Goal: Task Accomplishment & Management: Use online tool/utility

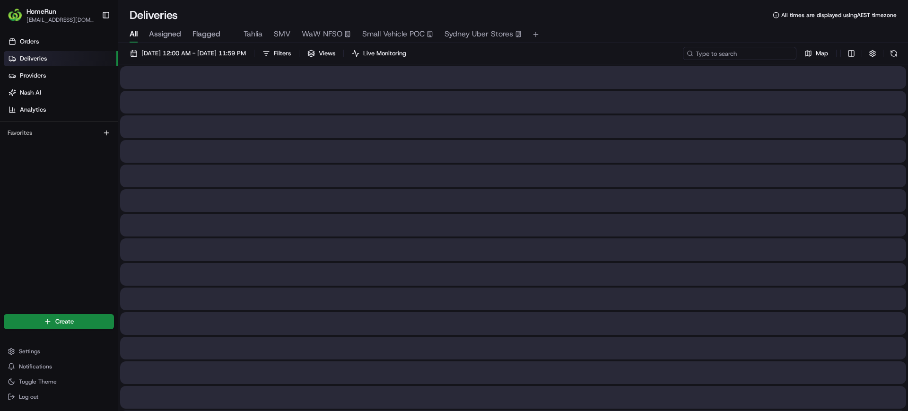
click at [728, 47] on input at bounding box center [740, 53] width 114 height 13
drag, startPoint x: 747, startPoint y: 51, endPoint x: 617, endPoint y: 47, distance: 130.1
click at [617, 47] on div "[DATE] 12:00 AM - [DATE] 11:59 PM Filters Views Live Monitoring 264916273 Map" at bounding box center [513, 55] width 790 height 17
type input "264916273"
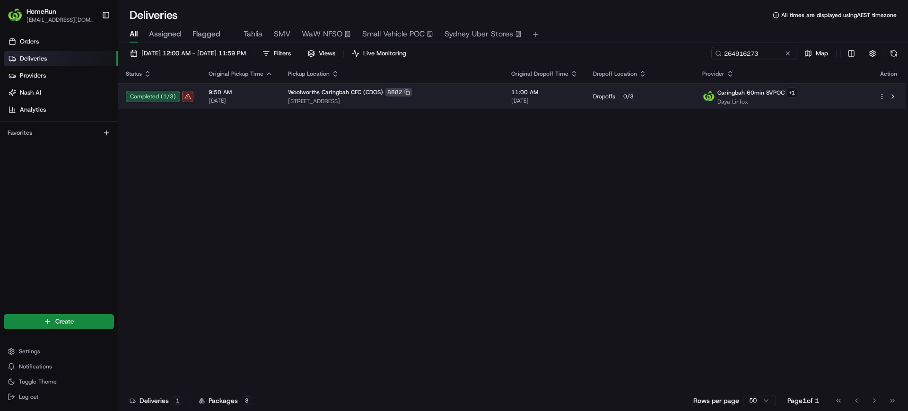
click at [505, 94] on td "11:00 AM [DATE]" at bounding box center [545, 96] width 82 height 26
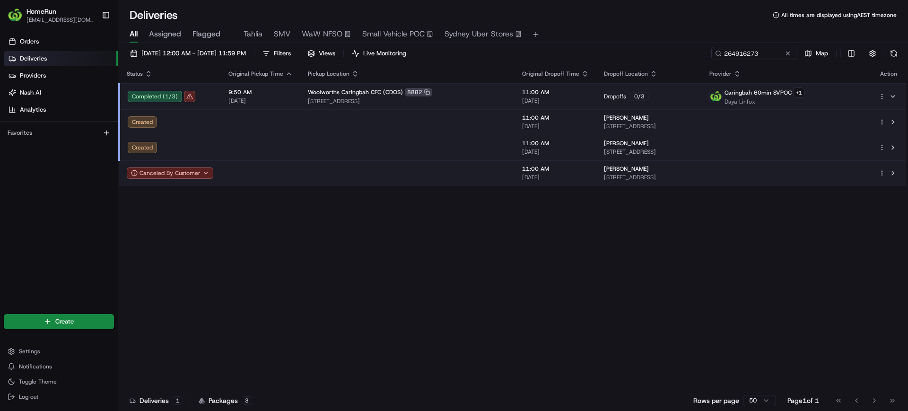
click at [188, 96] on div "Completed ( 1 / 3 )" at bounding box center [171, 96] width 86 height 11
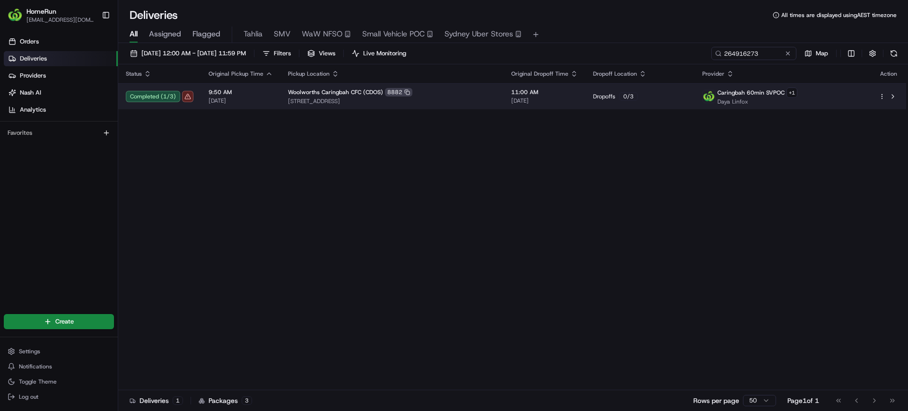
click at [188, 96] on div "Completed ( 1 / 3 )" at bounding box center [160, 96] width 68 height 11
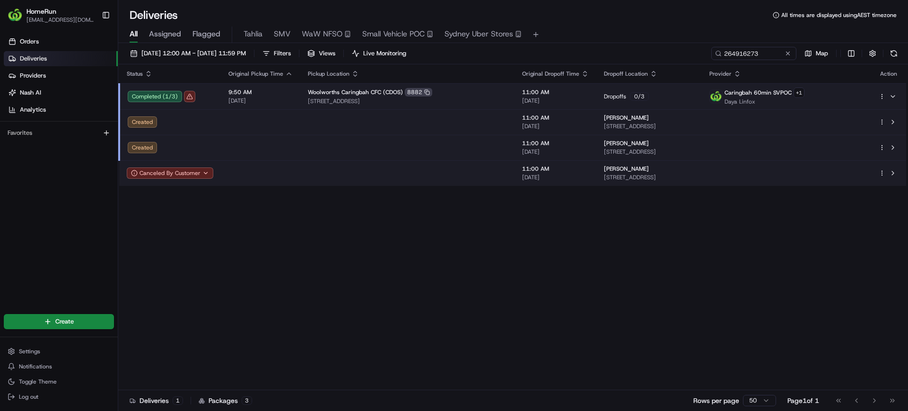
click at [157, 96] on div "Completed ( 1 / 3 )" at bounding box center [171, 96] width 86 height 11
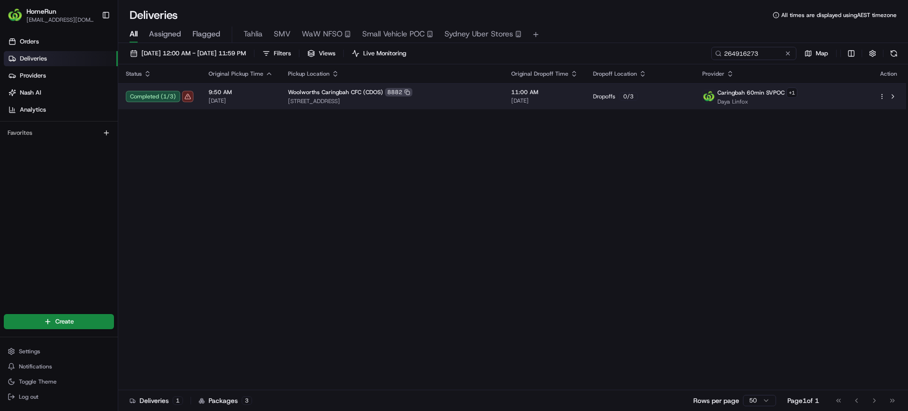
click at [157, 96] on div "Completed ( 1 / 3 )" at bounding box center [160, 96] width 68 height 11
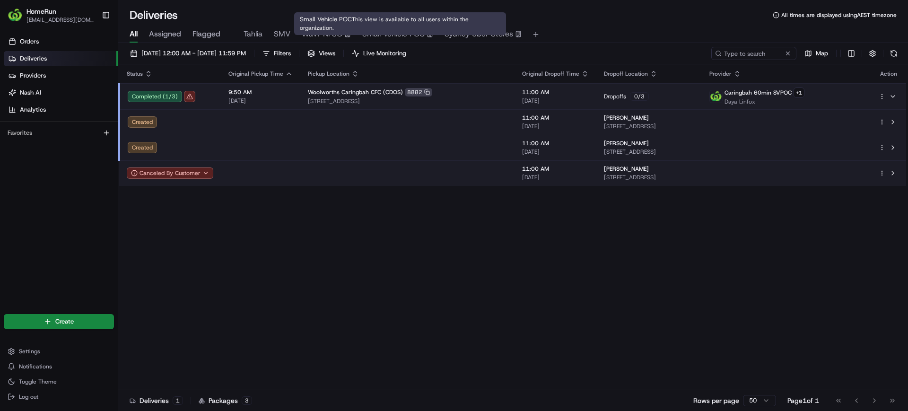
click at [400, 32] on span "Small Vehicle POC" at bounding box center [393, 33] width 62 height 11
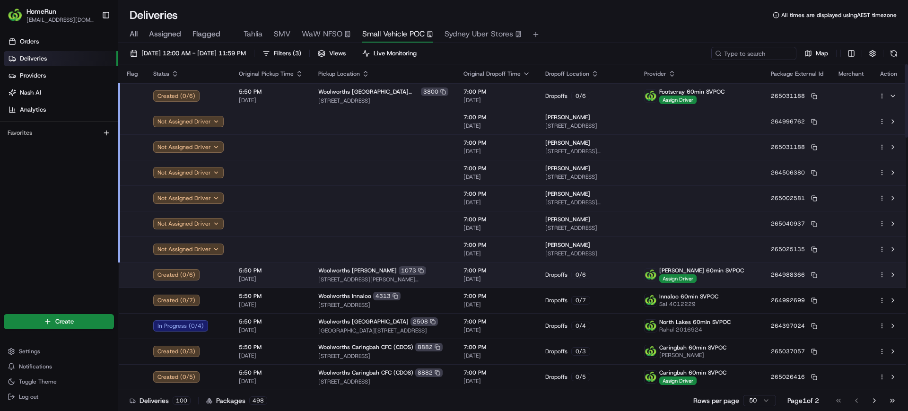
click at [130, 99] on td at bounding box center [132, 96] width 26 height 26
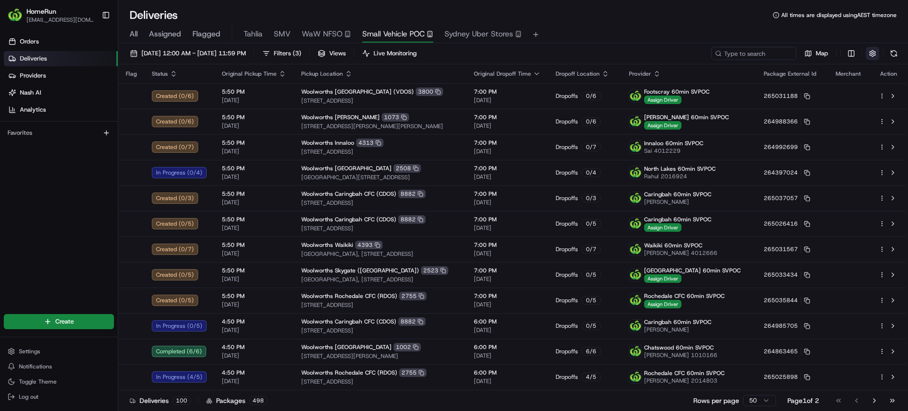
click at [873, 51] on button "button" at bounding box center [872, 53] width 13 height 13
click at [902, 73] on div "Include Only Active Tasks in Search" at bounding box center [865, 70] width 234 height 9
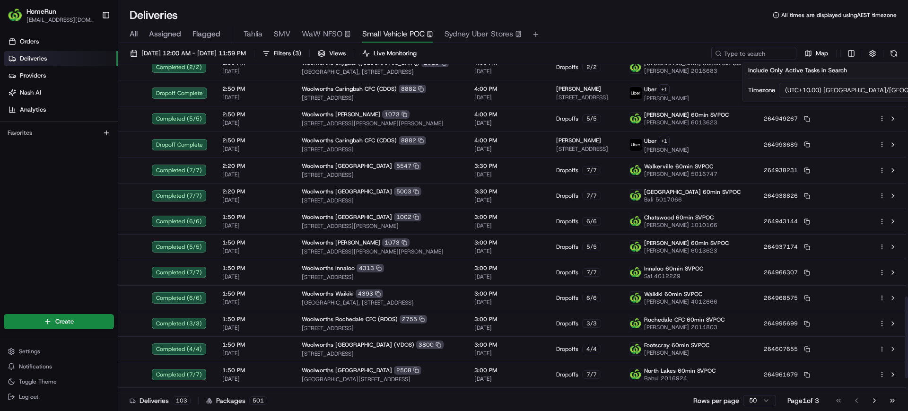
scroll to position [971, 0]
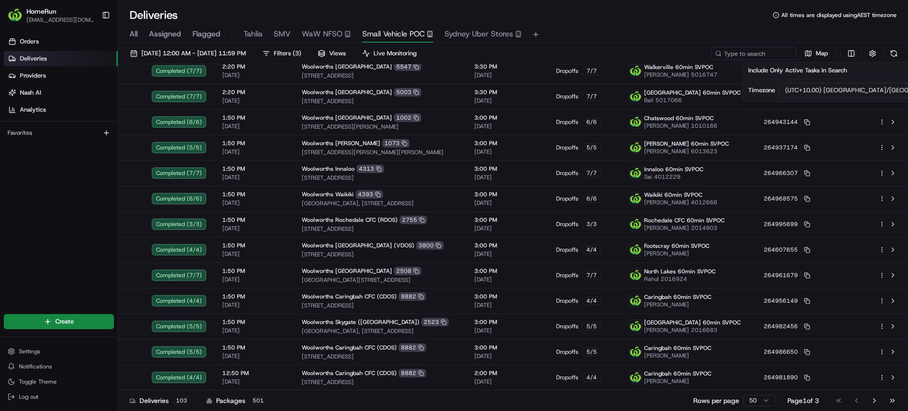
click at [759, 402] on html "HomeRun [EMAIL_ADDRESS][DOMAIN_NAME] Toggle Sidebar Orders Deliveries Providers…" at bounding box center [454, 205] width 908 height 411
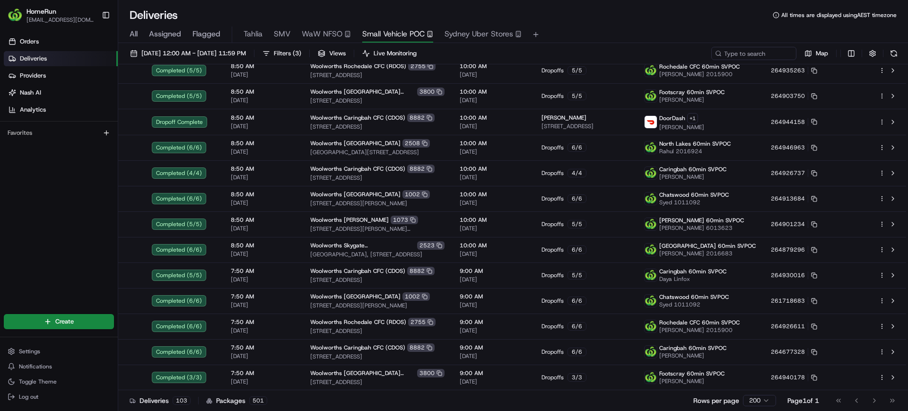
scroll to position [1993, 0]
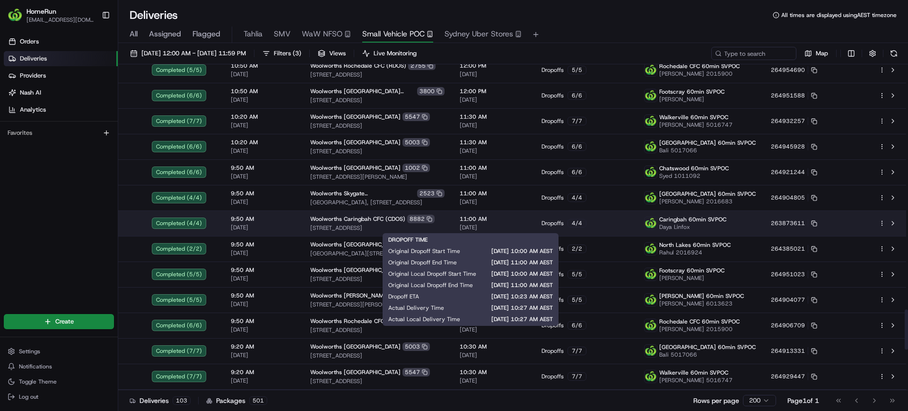
click at [495, 222] on span "11:00 AM" at bounding box center [493, 219] width 67 height 8
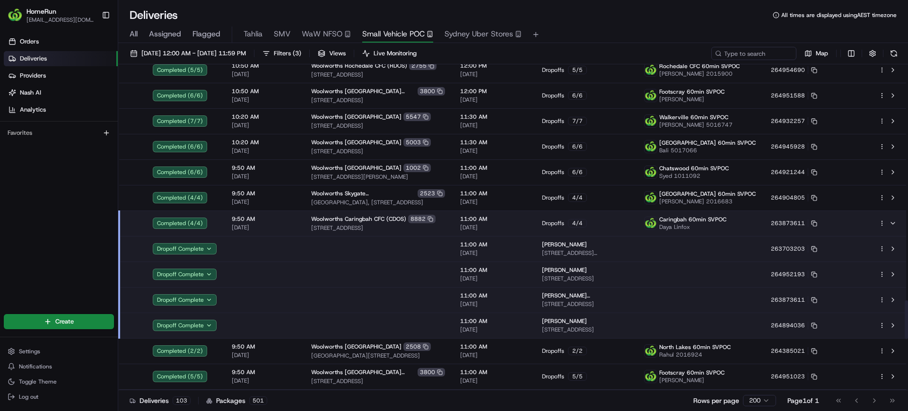
click at [499, 219] on span "11:00 AM" at bounding box center [493, 219] width 67 height 8
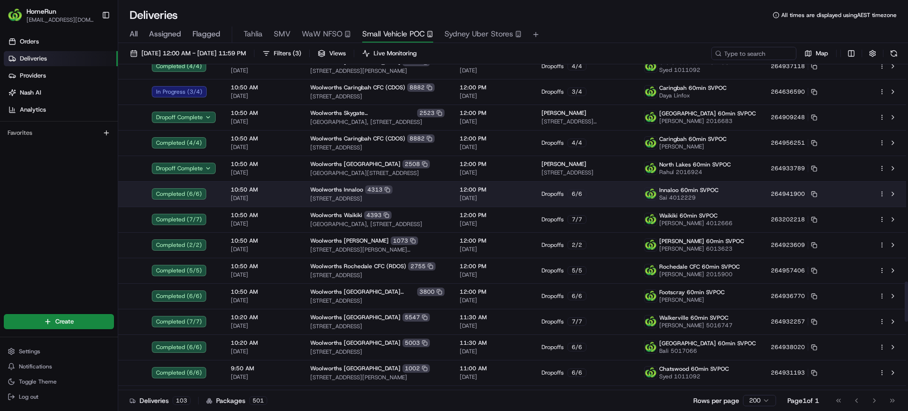
scroll to position [1734, 0]
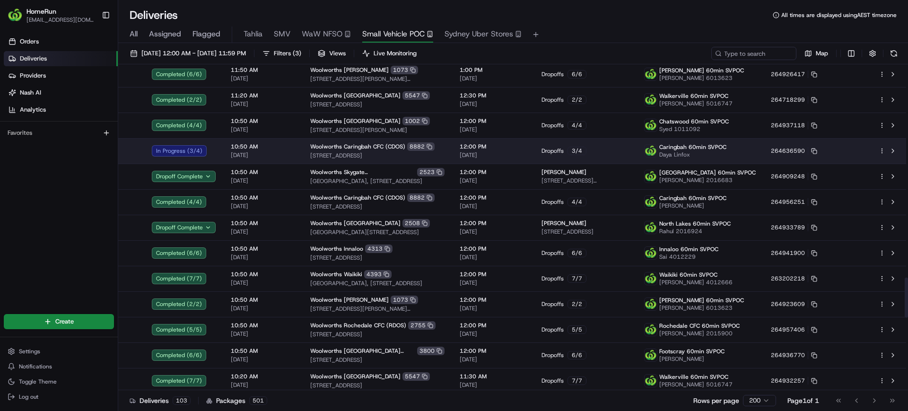
click at [595, 150] on div "Dropoffs 3 / 4" at bounding box center [584, 151] width 87 height 9
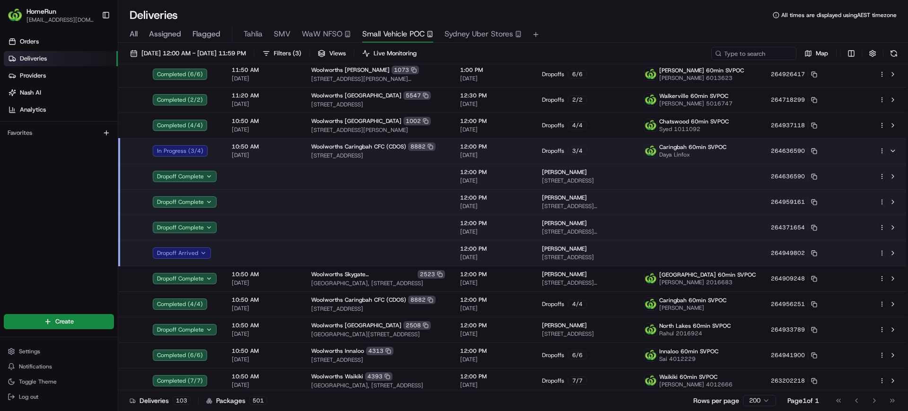
click at [141, 157] on td at bounding box center [132, 151] width 26 height 26
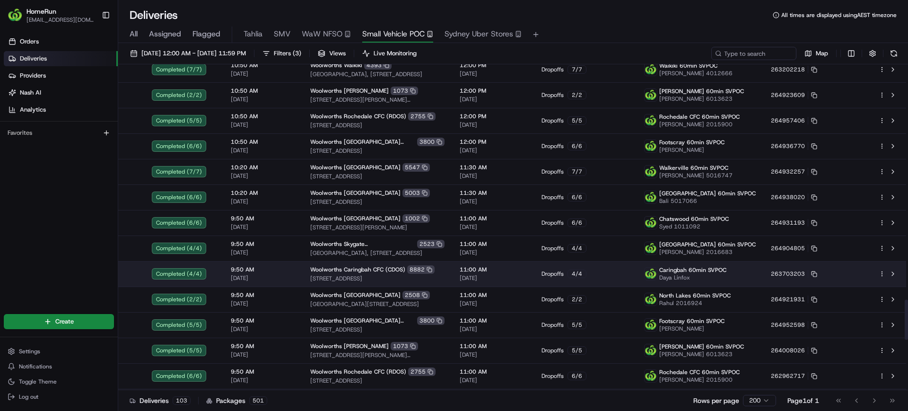
scroll to position [1970, 0]
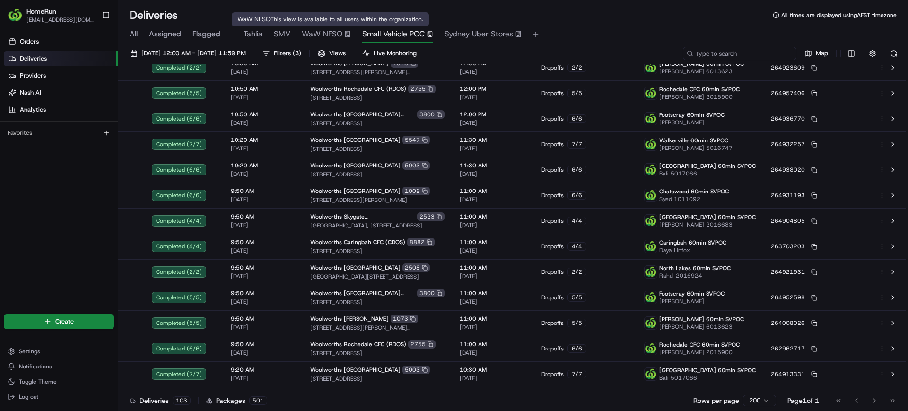
click at [742, 55] on input at bounding box center [740, 53] width 114 height 13
click at [743, 55] on input at bounding box center [740, 53] width 114 height 13
click at [730, 61] on div "[DATE] 12:00 AM - [DATE] 11:59 PM Filters ( 3 ) Views Live Monitoring Map" at bounding box center [513, 55] width 790 height 17
click at [737, 47] on input at bounding box center [740, 53] width 114 height 13
paste input "264916273"
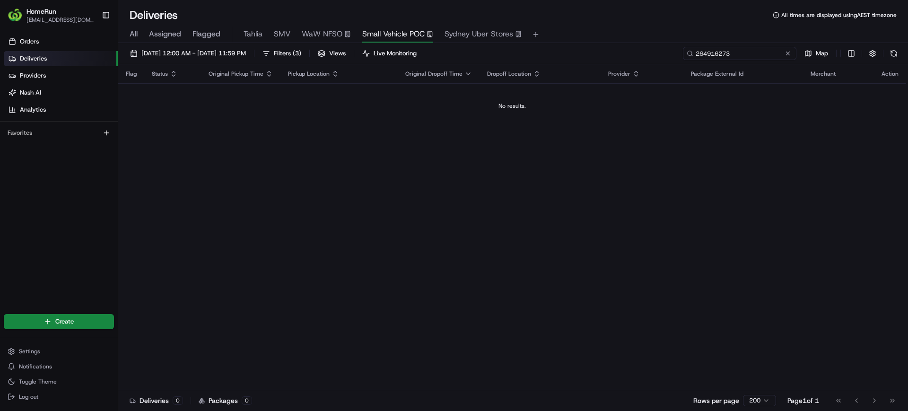
type input "264916273"
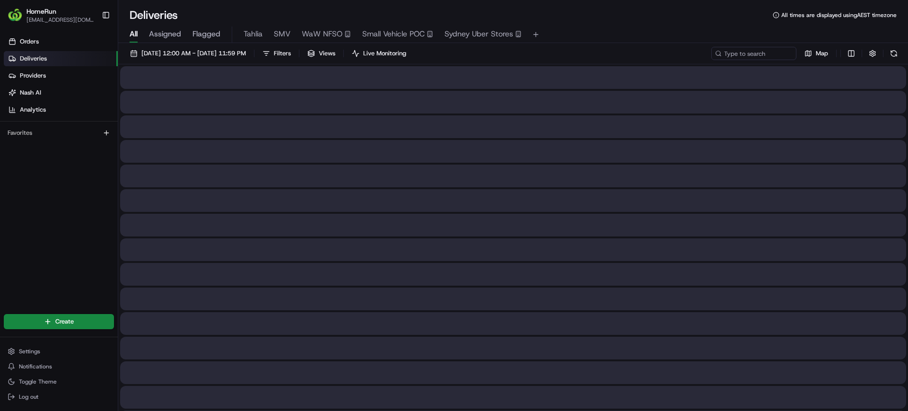
click at [134, 32] on span "All" at bounding box center [134, 33] width 8 height 11
click at [774, 52] on input at bounding box center [740, 53] width 114 height 13
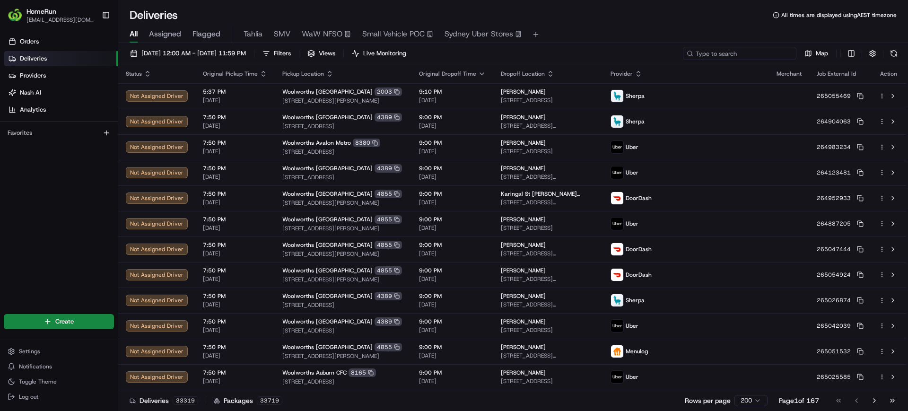
paste input "264916273"
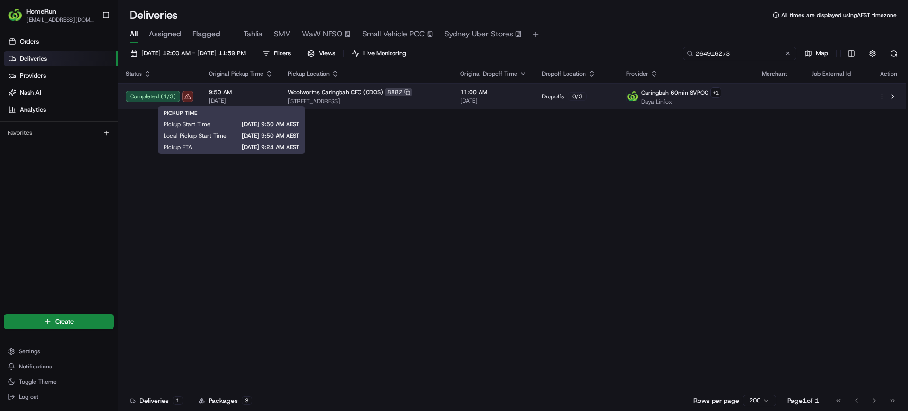
type input "264916273"
click at [256, 97] on span "[DATE]" at bounding box center [241, 101] width 64 height 8
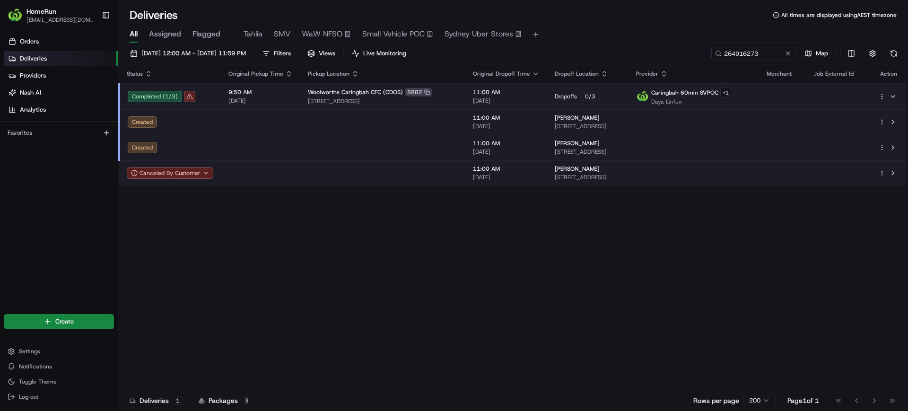
click at [269, 169] on td at bounding box center [260, 173] width 79 height 26
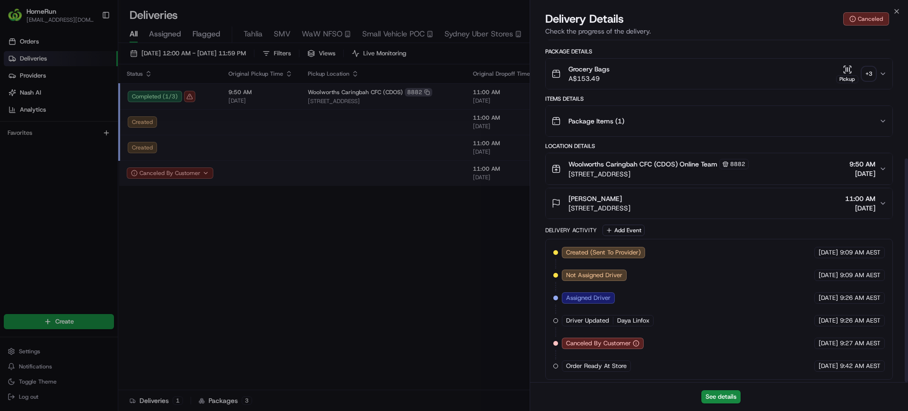
scroll to position [182, 0]
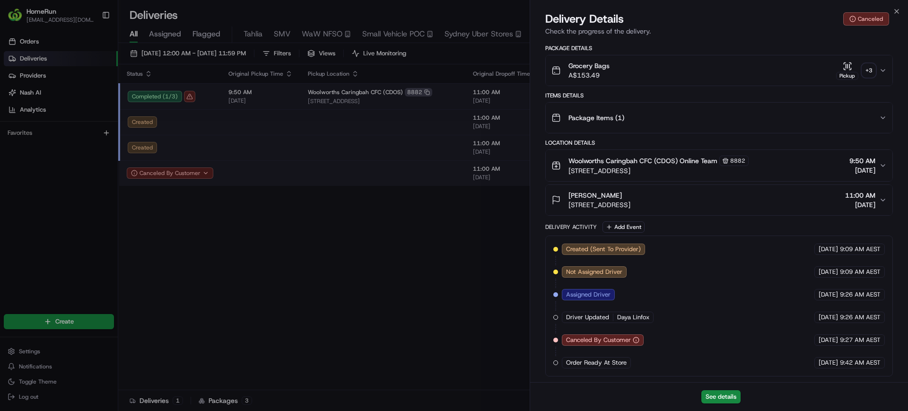
click at [860, 118] on div "Package Items ( 1 )" at bounding box center [715, 117] width 328 height 19
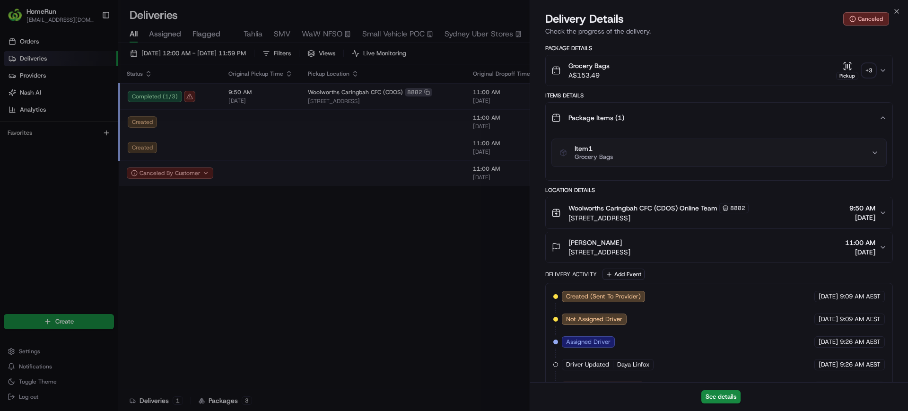
click at [862, 120] on div "Package Items ( 1 )" at bounding box center [715, 117] width 328 height 19
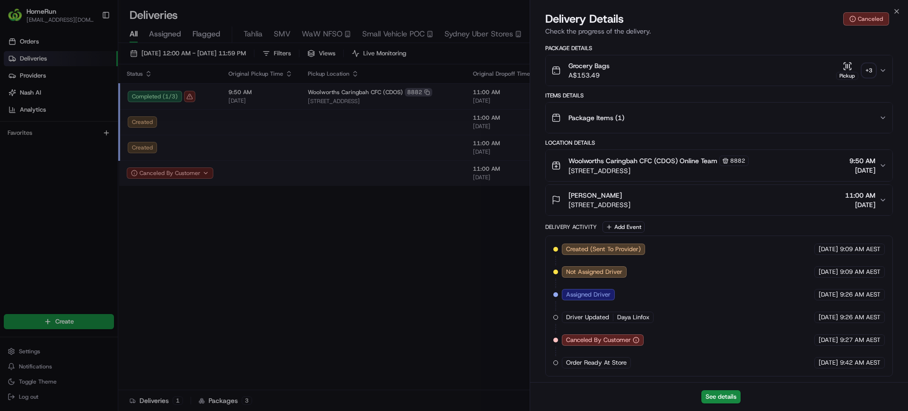
click at [801, 70] on div "Grocery Bags A$153.49 Pickup + 3" at bounding box center [715, 70] width 328 height 19
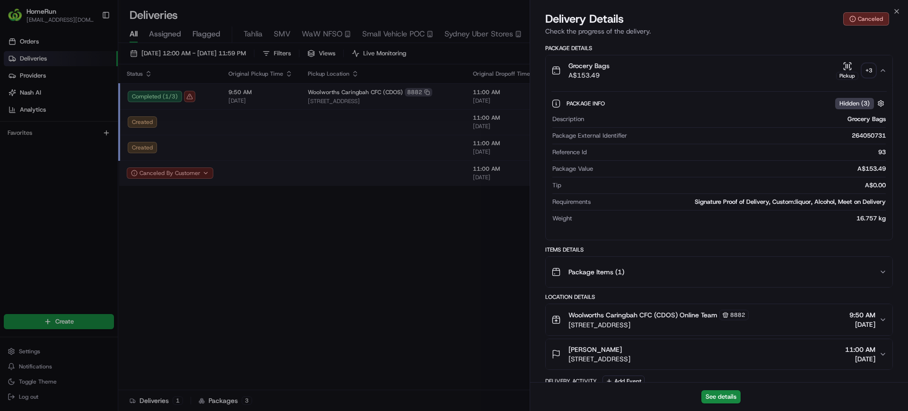
click at [864, 74] on div "+ 3" at bounding box center [868, 70] width 13 height 13
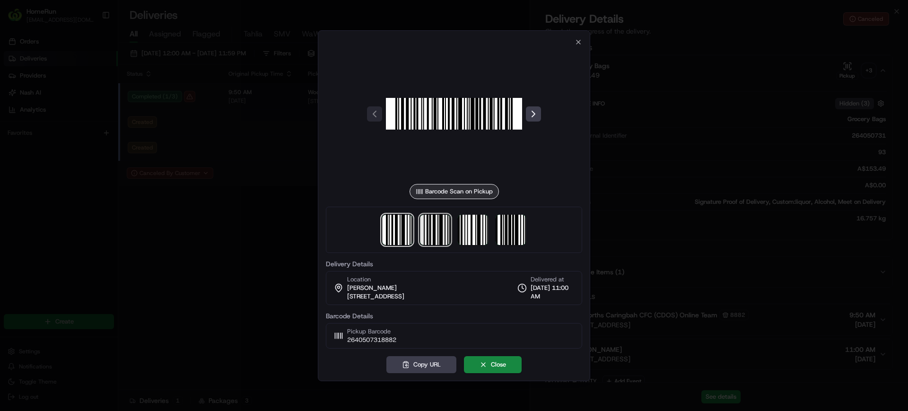
click at [422, 231] on img at bounding box center [435, 230] width 30 height 30
drag, startPoint x: 578, startPoint y: 43, endPoint x: 735, endPoint y: 174, distance: 204.5
click at [578, 43] on icon "button" at bounding box center [579, 42] width 8 height 8
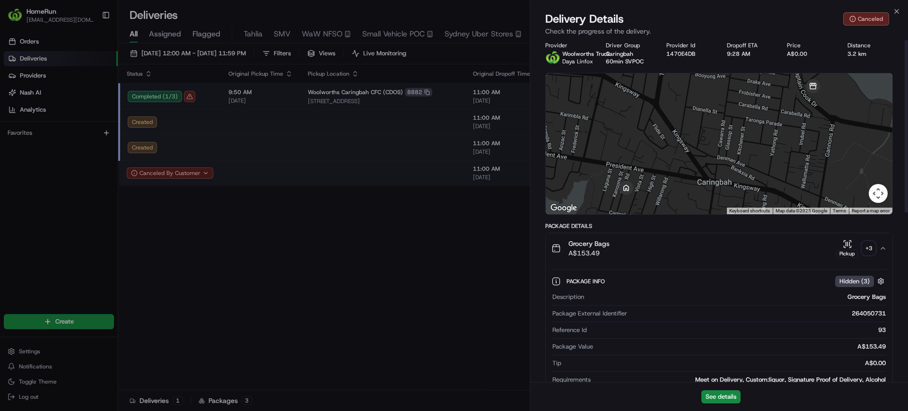
scroll to position [0, 0]
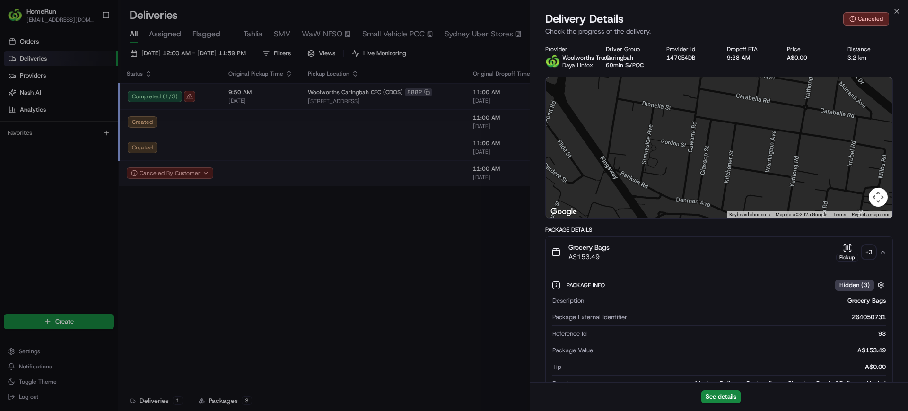
click at [674, 251] on div "Grocery Bags A$153.49 Pickup + 3" at bounding box center [715, 252] width 328 height 19
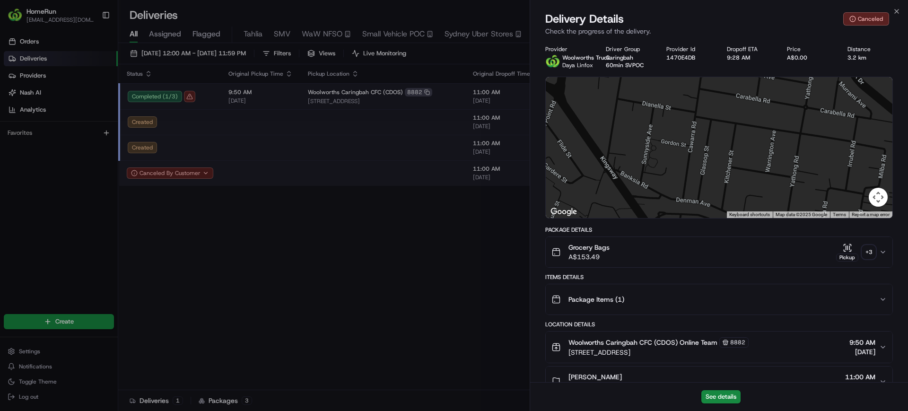
click at [696, 256] on div "Grocery Bags A$153.49 Pickup + 3" at bounding box center [715, 252] width 328 height 19
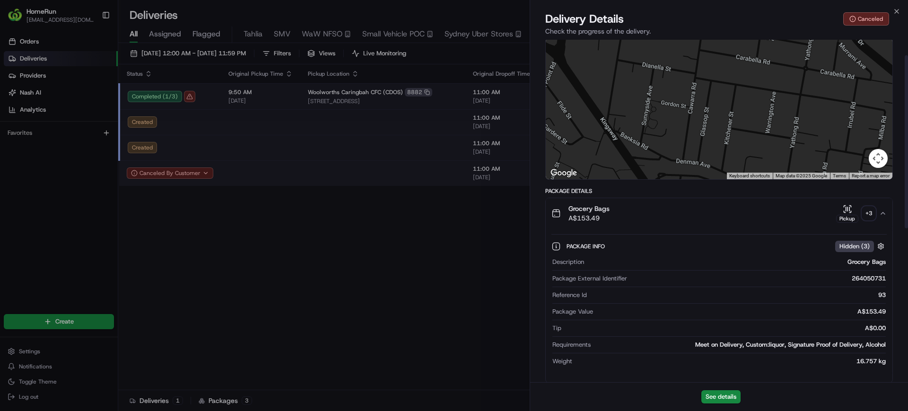
scroll to position [59, 0]
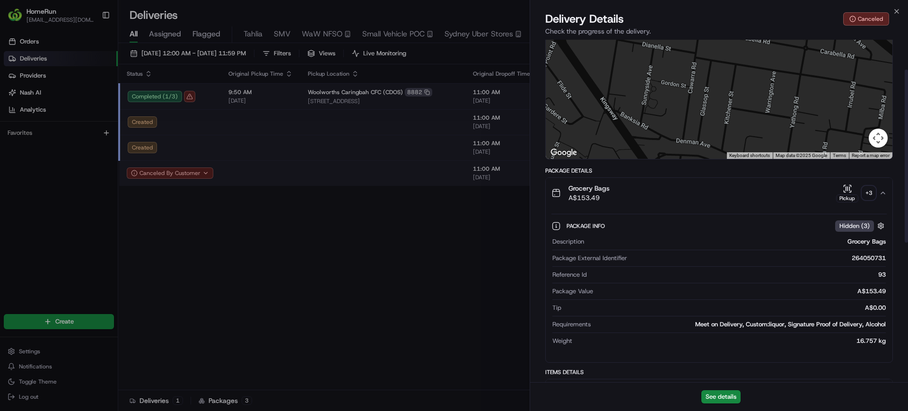
click at [865, 256] on div "264050731" at bounding box center [758, 258] width 255 height 9
copy div "264050731"
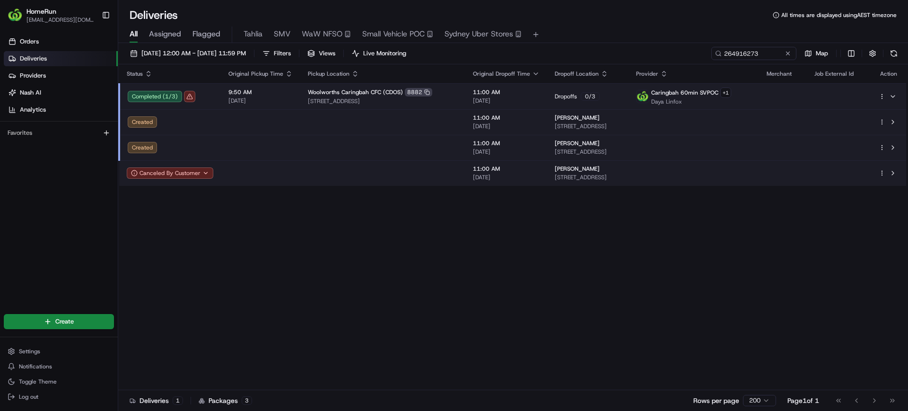
click at [779, 144] on td at bounding box center [783, 148] width 48 height 26
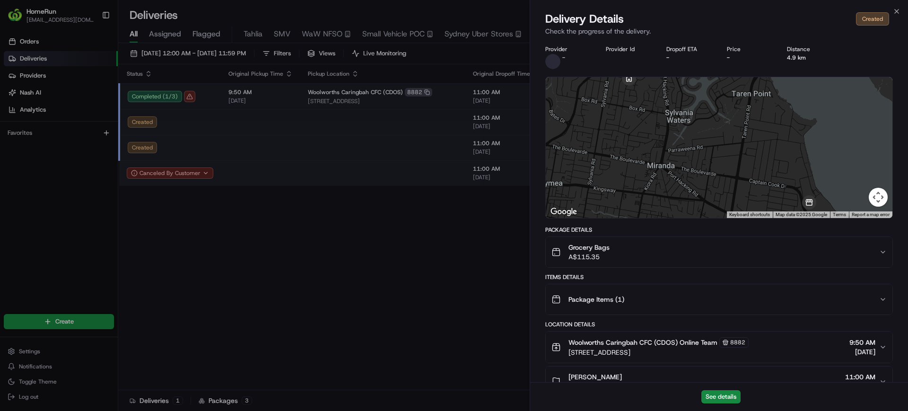
click at [672, 247] on div "Grocery Bags A$115.35" at bounding box center [715, 252] width 328 height 19
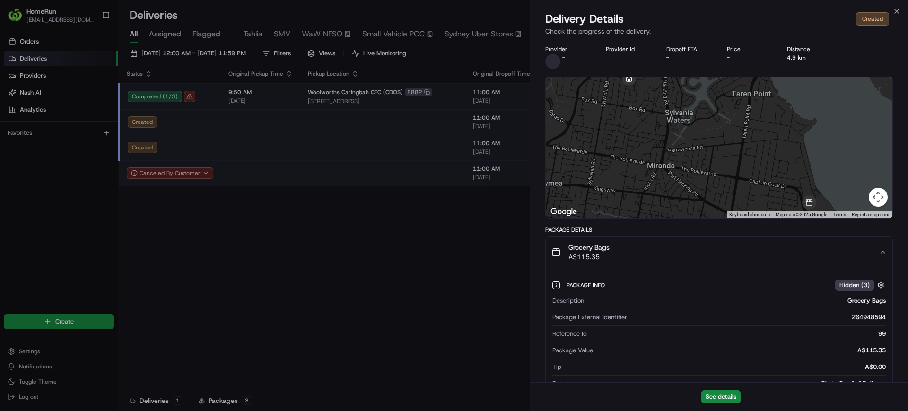
click at [865, 315] on div "264948594" at bounding box center [758, 317] width 255 height 9
copy div "264948594"
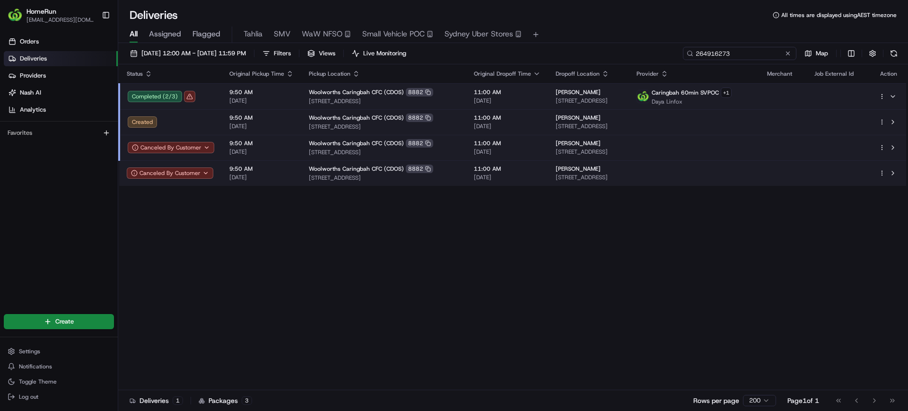
drag, startPoint x: 761, startPoint y: 56, endPoint x: 669, endPoint y: 59, distance: 92.3
click at [668, 59] on div "[DATE] 12:00 AM - [DATE] 11:59 PM Filters Views Live Monitoring 264916273 Map" at bounding box center [513, 55] width 790 height 17
click at [788, 52] on button at bounding box center [787, 53] width 9 height 9
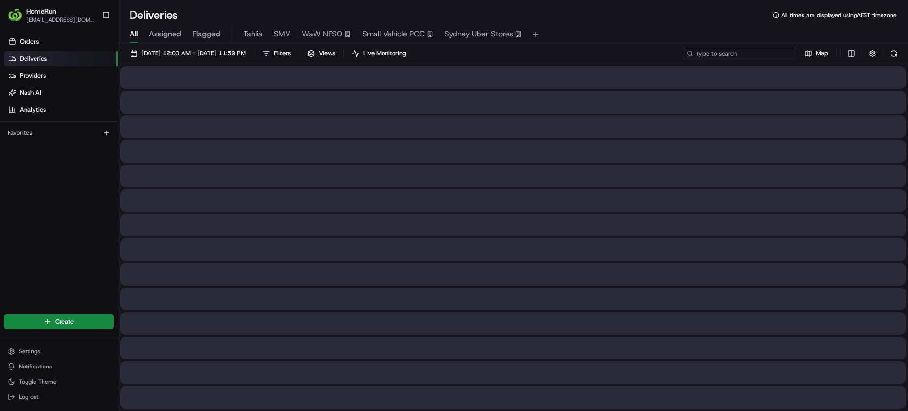
click at [748, 55] on input at bounding box center [740, 53] width 114 height 13
paste input "264916273"
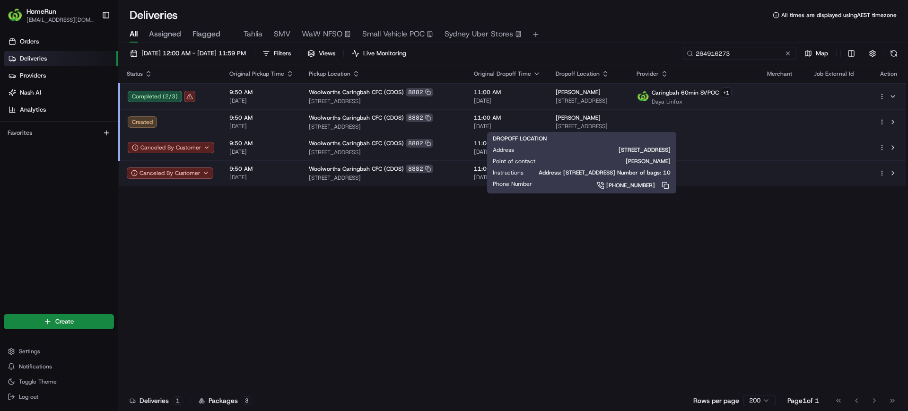
type input "264916273"
click at [564, 118] on span "[PERSON_NAME]" at bounding box center [578, 118] width 45 height 8
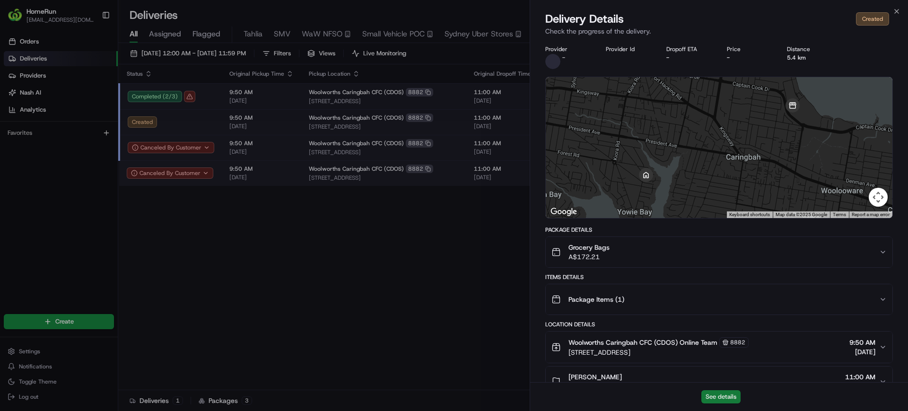
drag, startPoint x: 720, startPoint y: 382, endPoint x: 726, endPoint y: 392, distance: 11.0
click at [720, 384] on div "See details" at bounding box center [719, 396] width 378 height 29
click at [727, 397] on button "See details" at bounding box center [720, 396] width 39 height 13
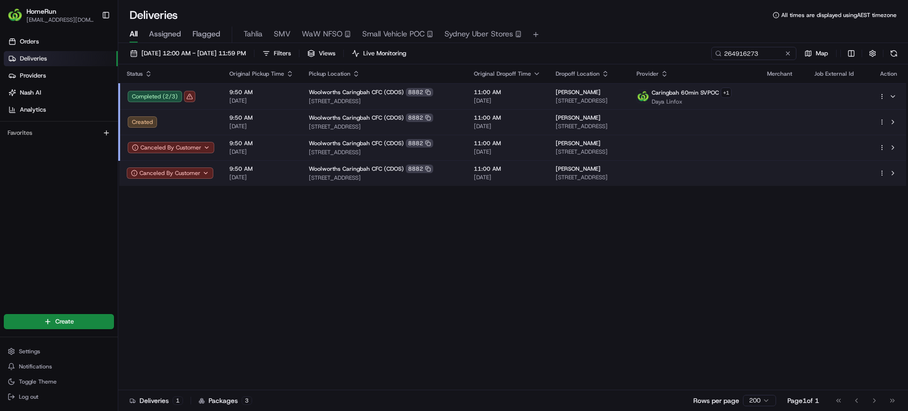
drag, startPoint x: 332, startPoint y: 262, endPoint x: 339, endPoint y: 256, distance: 9.1
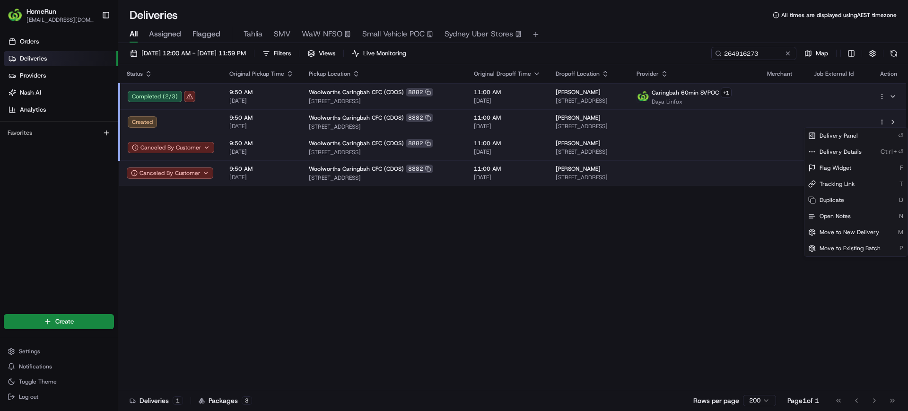
click at [884, 121] on html "HomeRun [EMAIL_ADDRESS][DOMAIN_NAME] Toggle Sidebar Orders Deliveries Providers…" at bounding box center [454, 205] width 908 height 411
click at [846, 235] on span "Move to New Delivery" at bounding box center [850, 232] width 60 height 8
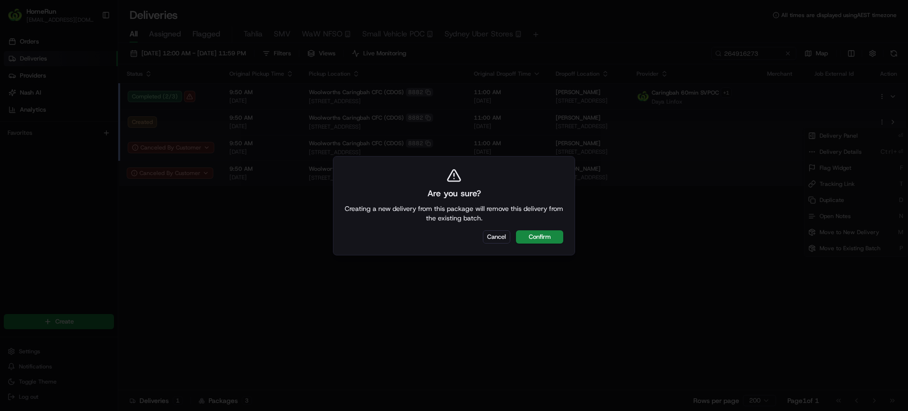
click at [531, 239] on button "Confirm" at bounding box center [539, 236] width 47 height 13
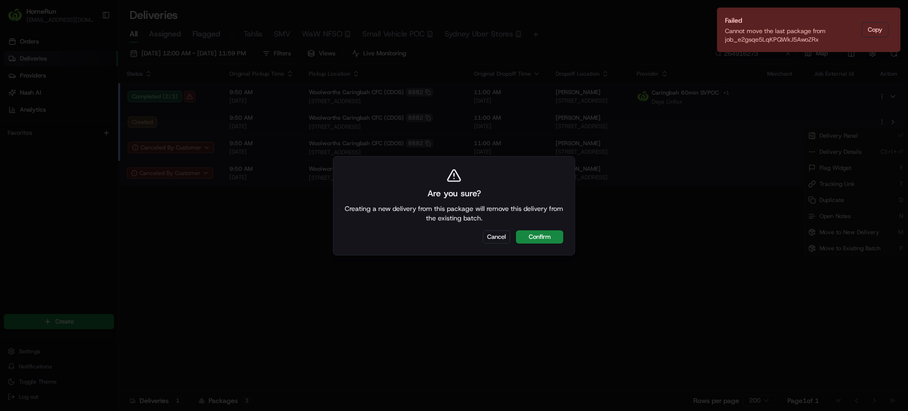
click at [638, 250] on div at bounding box center [454, 205] width 908 height 411
click at [890, 15] on icon "Notifications (F8)" at bounding box center [893, 16] width 8 height 8
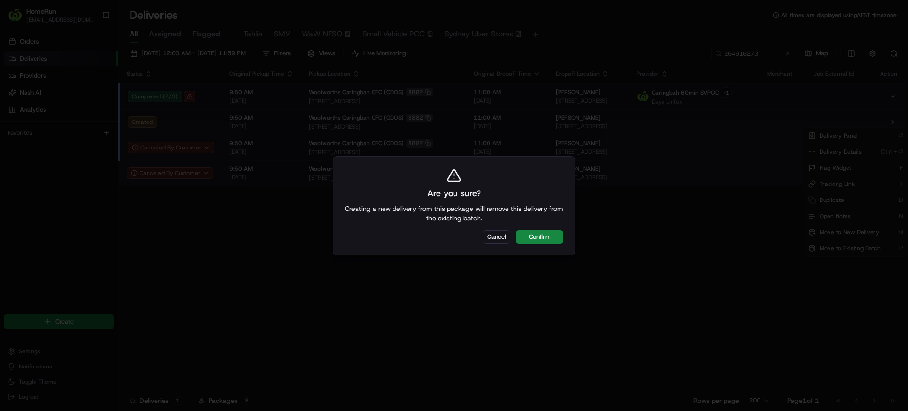
drag, startPoint x: 498, startPoint y: 234, endPoint x: 618, endPoint y: 207, distance: 123.5
click at [498, 234] on button "Cancel" at bounding box center [496, 236] width 27 height 13
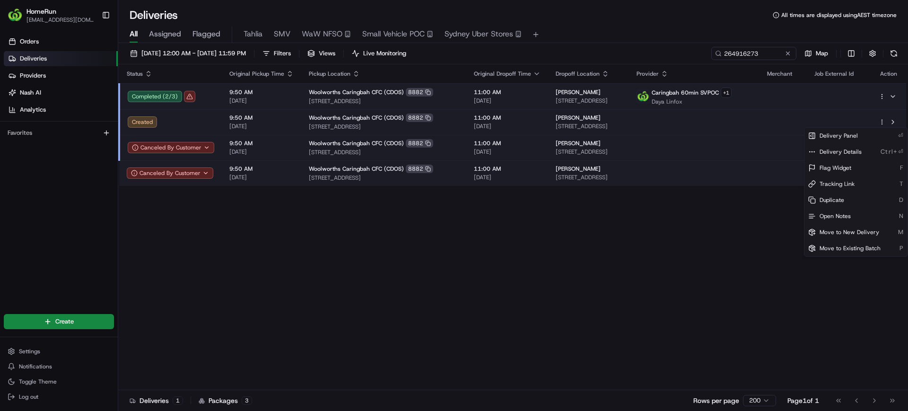
click at [725, 124] on html "HomeRun [EMAIL_ADDRESS][DOMAIN_NAME] Toggle Sidebar Orders Deliveries Providers…" at bounding box center [454, 205] width 908 height 411
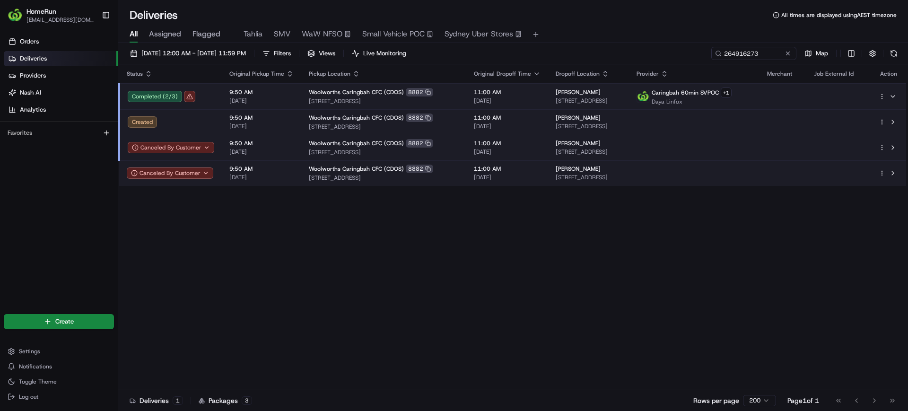
click at [726, 125] on td at bounding box center [694, 122] width 130 height 26
drag, startPoint x: 467, startPoint y: 235, endPoint x: 616, endPoint y: 192, distance: 155.3
click at [881, 121] on html "HomeRun [EMAIL_ADDRESS][DOMAIN_NAME] Toggle Sidebar Orders Deliveries Providers…" at bounding box center [454, 205] width 908 height 411
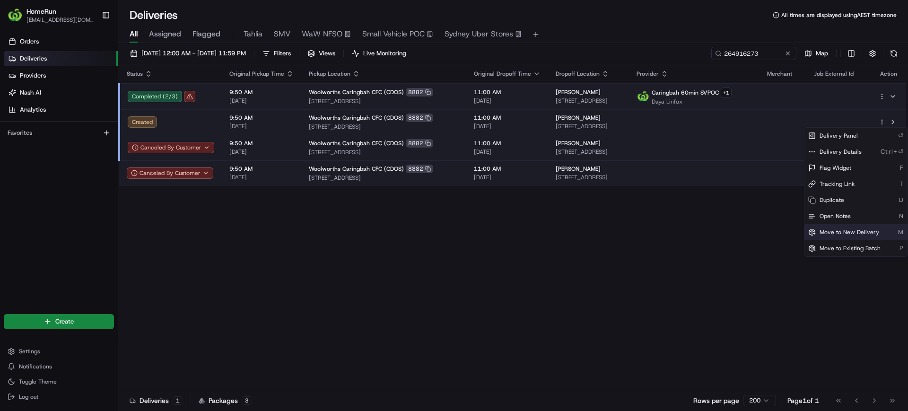
click at [832, 233] on span "Move to New Delivery" at bounding box center [850, 232] width 60 height 8
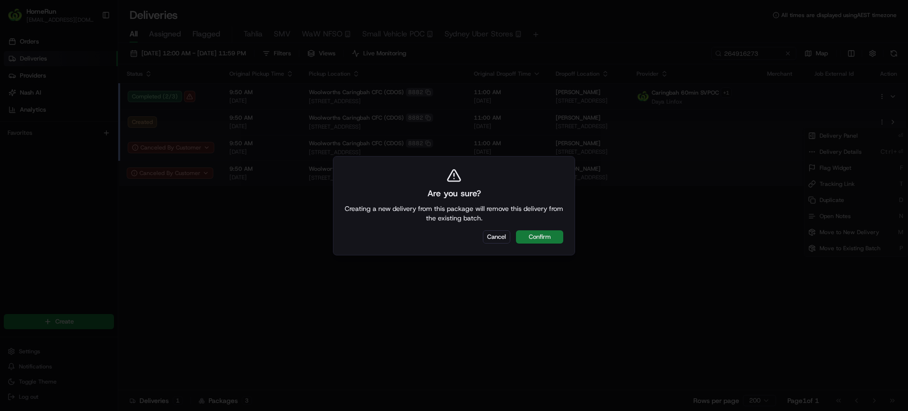
click at [551, 234] on button "Confirm" at bounding box center [539, 236] width 47 height 13
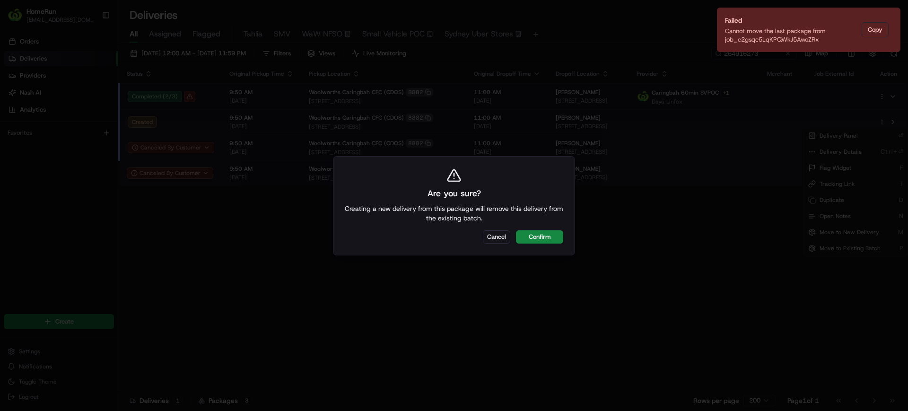
click at [707, 264] on div at bounding box center [454, 205] width 908 height 411
click at [895, 14] on icon "Notifications (F8)" at bounding box center [893, 16] width 8 height 8
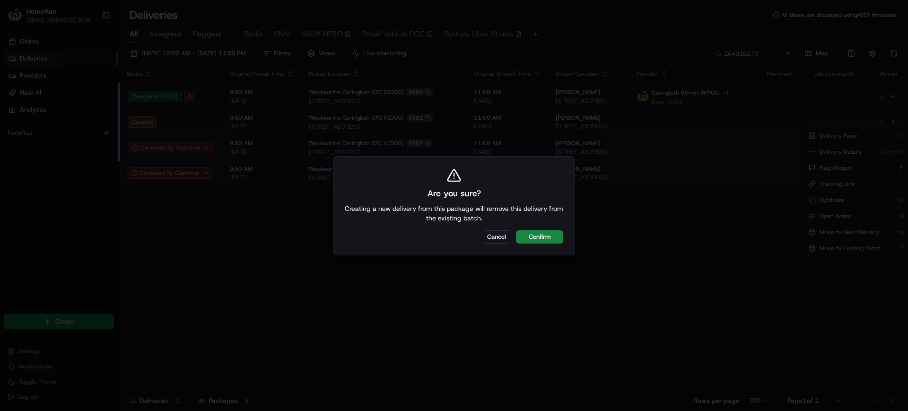
click at [742, 97] on div at bounding box center [454, 205] width 908 height 411
drag, startPoint x: 496, startPoint y: 233, endPoint x: 507, endPoint y: 227, distance: 12.1
click at [497, 234] on button "Cancel" at bounding box center [496, 236] width 27 height 13
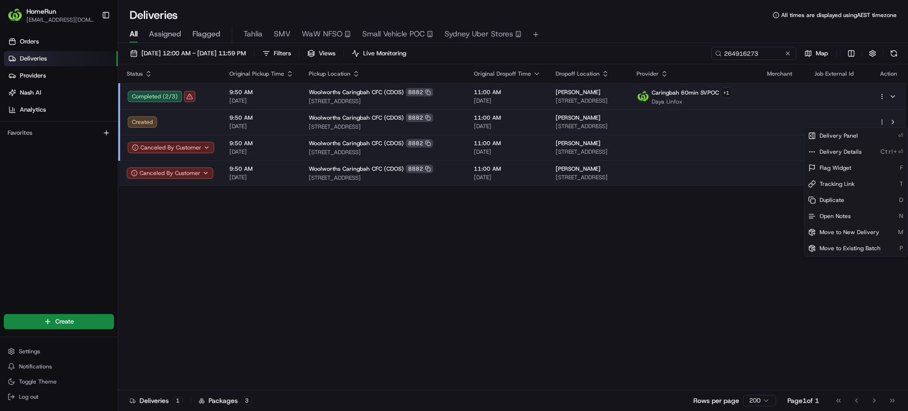
drag, startPoint x: 625, startPoint y: 41, endPoint x: 643, endPoint y: 58, distance: 24.4
click at [626, 41] on html "HomeRun [EMAIL_ADDRESS][DOMAIN_NAME] Toggle Sidebar Orders Deliveries Providers…" at bounding box center [454, 205] width 908 height 411
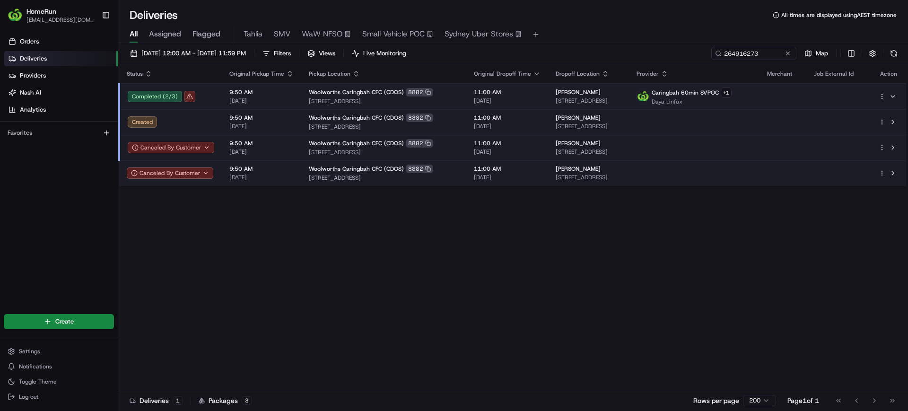
click at [880, 95] on html "HomeRun [EMAIL_ADDRESS][DOMAIN_NAME] Toggle Sidebar Orders Deliveries Providers…" at bounding box center [454, 205] width 908 height 411
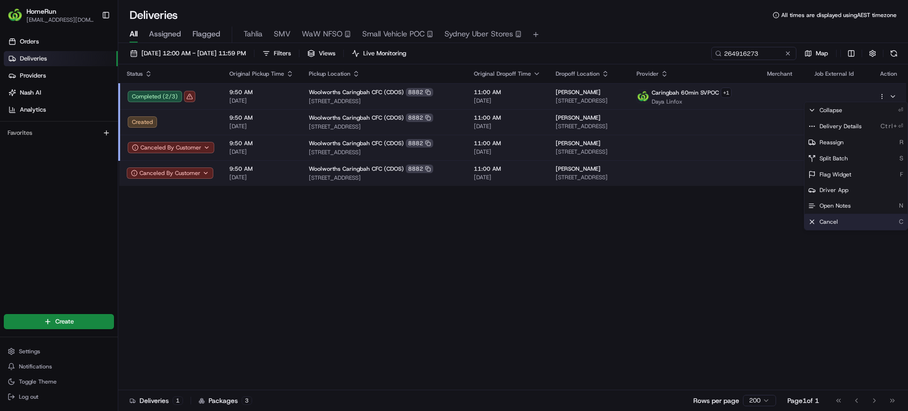
click at [831, 218] on span "Cancel" at bounding box center [829, 222] width 18 height 8
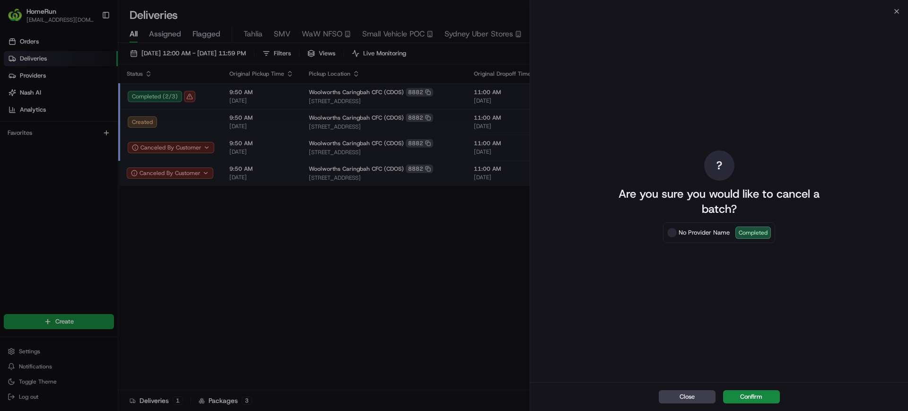
click at [760, 394] on button "Confirm" at bounding box center [751, 396] width 57 height 13
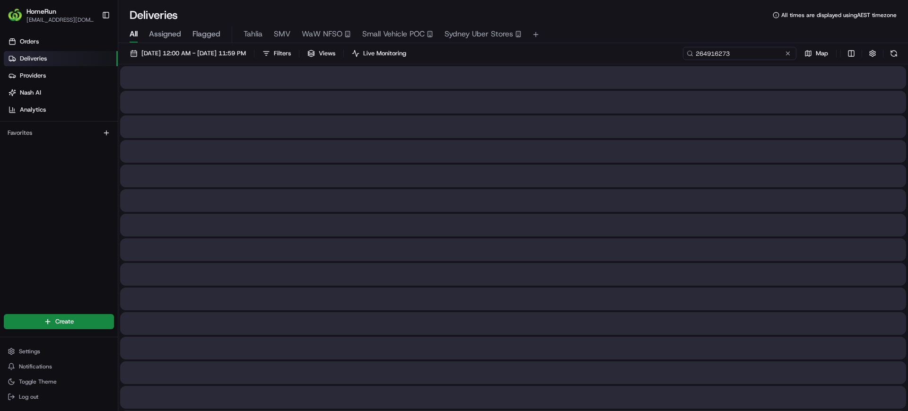
click at [767, 54] on input "264916273" at bounding box center [740, 53] width 114 height 13
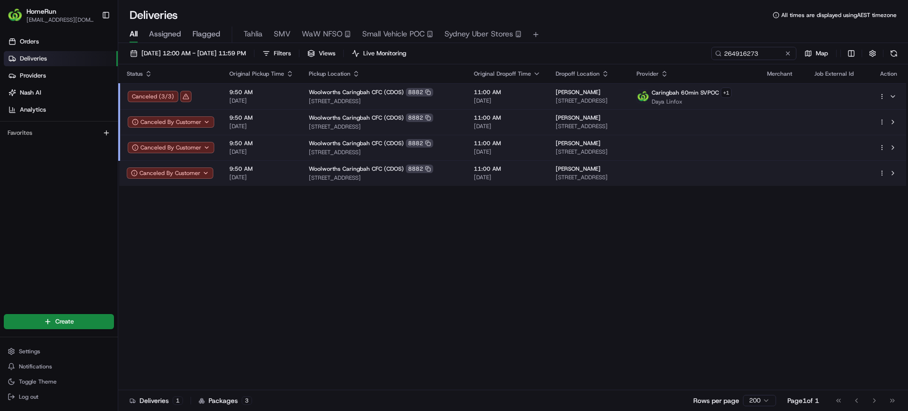
click at [882, 124] on html "HomeRun [EMAIL_ADDRESS][DOMAIN_NAME] Toggle Sidebar Orders Deliveries Providers…" at bounding box center [454, 205] width 908 height 411
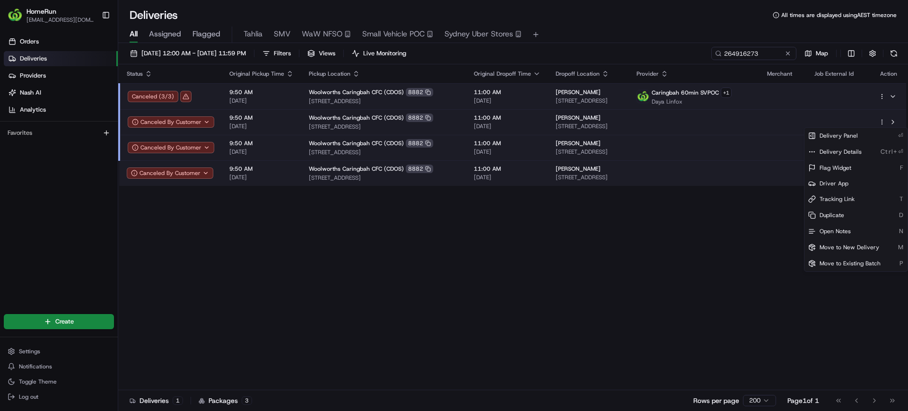
click at [667, 122] on html "HomeRun [EMAIL_ADDRESS][DOMAIN_NAME] Toggle Sidebar Orders Deliveries Providers…" at bounding box center [454, 205] width 908 height 411
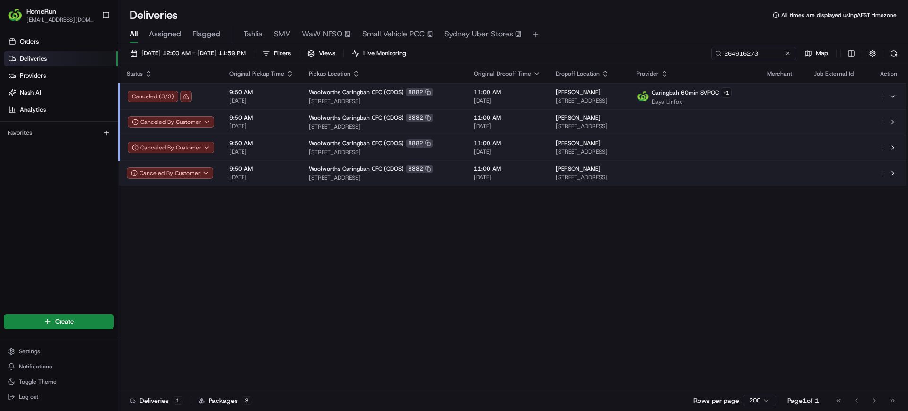
click at [629, 123] on td "[PERSON_NAME] [STREET_ADDRESS]" at bounding box center [588, 122] width 81 height 26
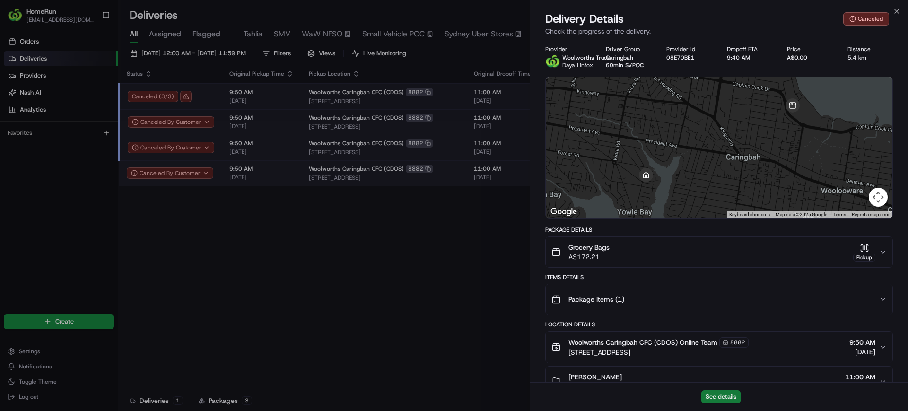
click at [732, 391] on button "See details" at bounding box center [720, 396] width 39 height 13
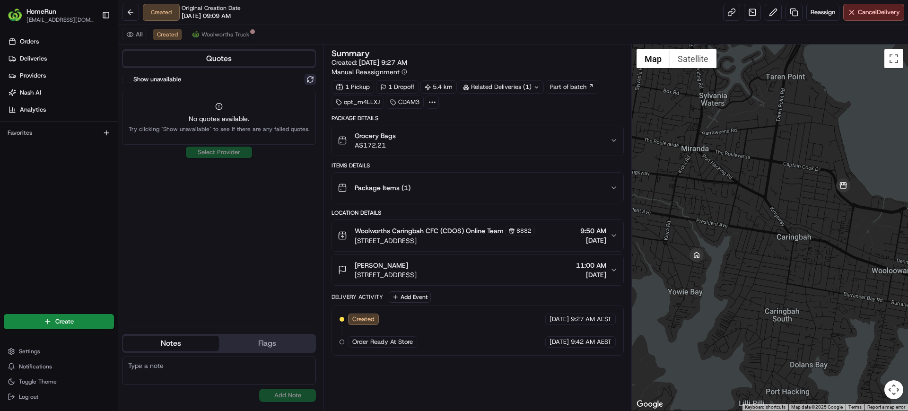
click at [312, 80] on button at bounding box center [310, 79] width 11 height 11
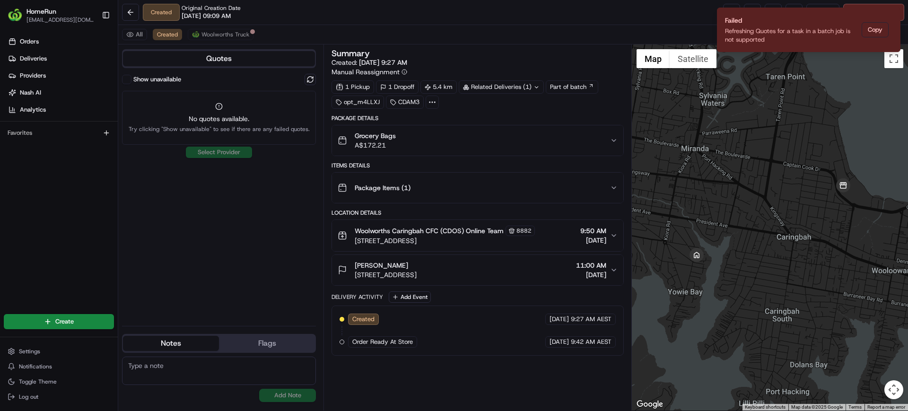
click at [620, 1] on div "Created Original Creation Date 08/16/2025 09:09 AM Reassign Cancel Delivery" at bounding box center [513, 12] width 790 height 25
click at [891, 13] on icon "Notifications (F8)" at bounding box center [893, 16] width 8 height 8
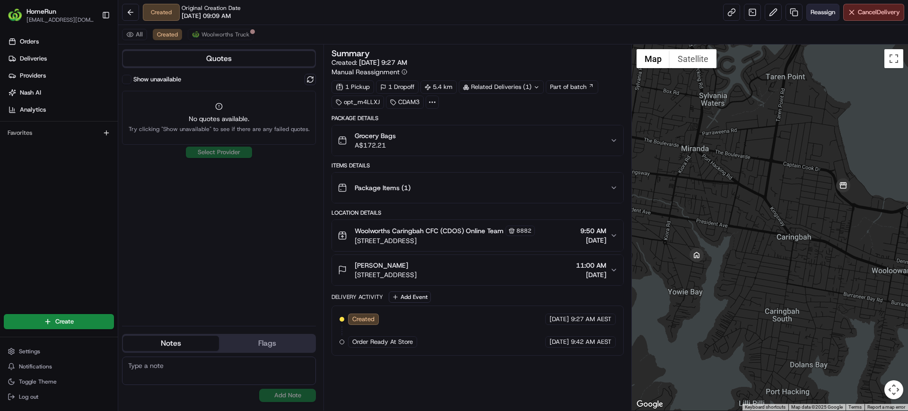
click at [820, 12] on span "Reassign" at bounding box center [823, 12] width 25 height 9
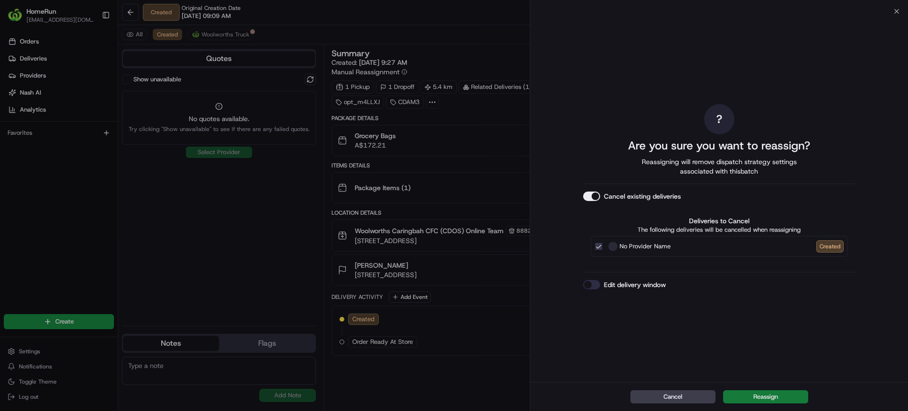
click at [757, 393] on button "Reassign" at bounding box center [765, 396] width 85 height 13
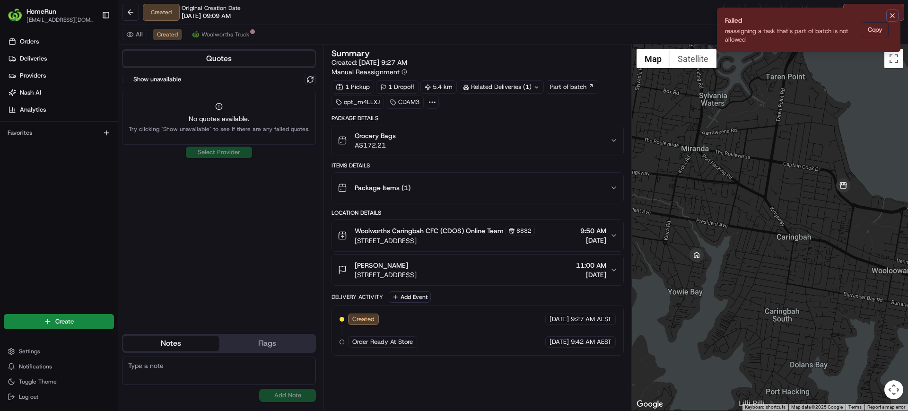
click at [893, 13] on icon "Notifications (F8)" at bounding box center [893, 16] width 8 height 8
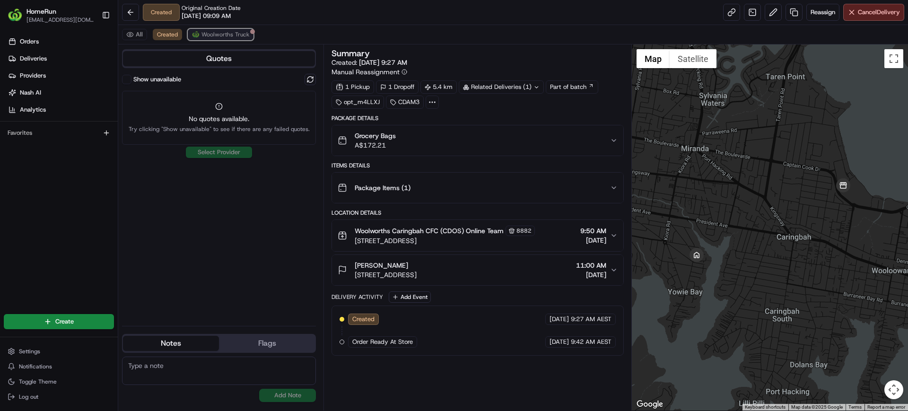
click at [212, 35] on span "Woolworths Truck" at bounding box center [225, 35] width 48 height 8
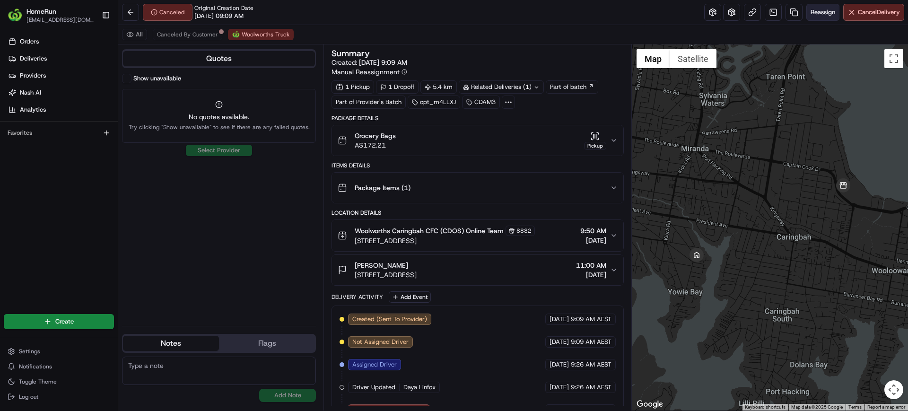
click at [817, 17] on button "Reassign" at bounding box center [822, 12] width 33 height 17
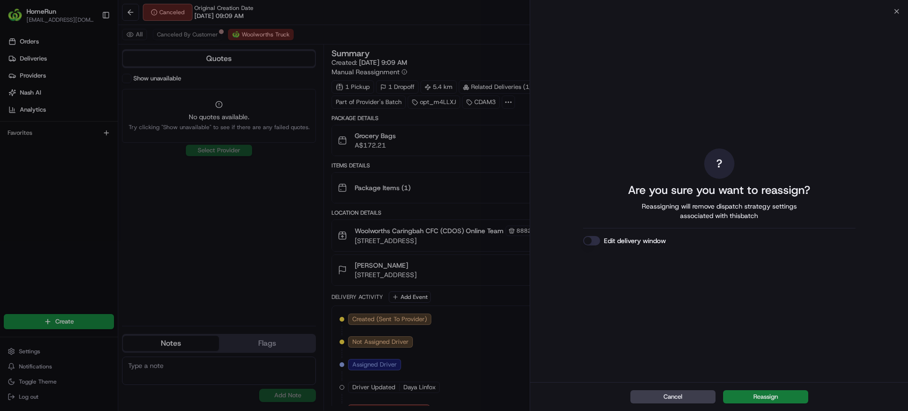
click at [758, 393] on button "Reassign" at bounding box center [765, 396] width 85 height 13
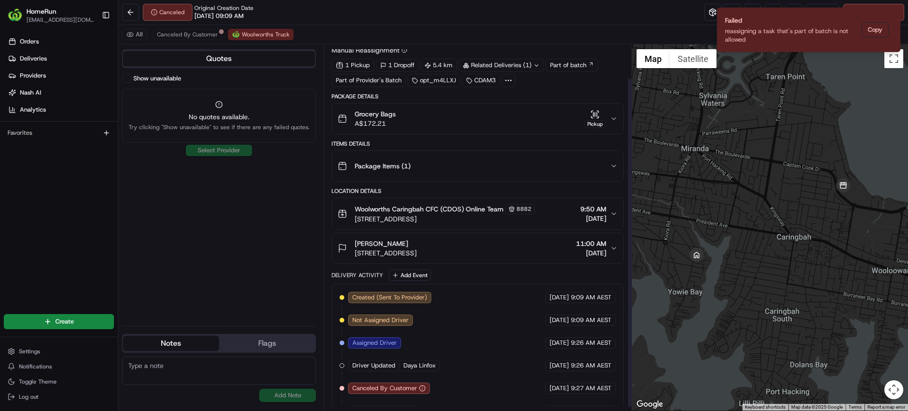
scroll to position [41, 0]
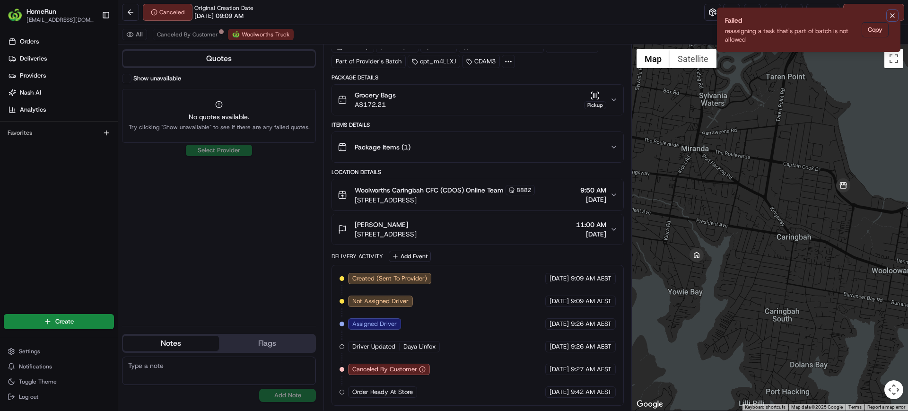
click at [898, 18] on button "Notifications (F8)" at bounding box center [892, 15] width 11 height 11
click at [893, 16] on icon "Notifications (F8)" at bounding box center [893, 16] width 4 height 4
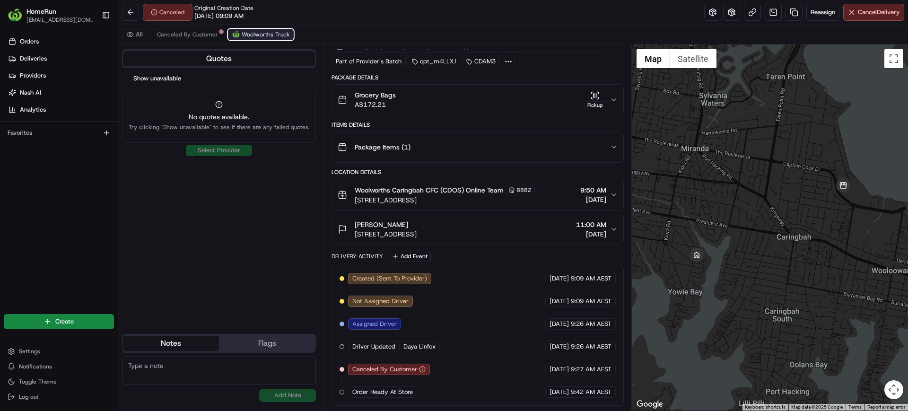
click at [288, 35] on button "Woolworths Truck" at bounding box center [261, 34] width 66 height 11
click at [872, 15] on span "Cancel Delivery" at bounding box center [879, 12] width 42 height 9
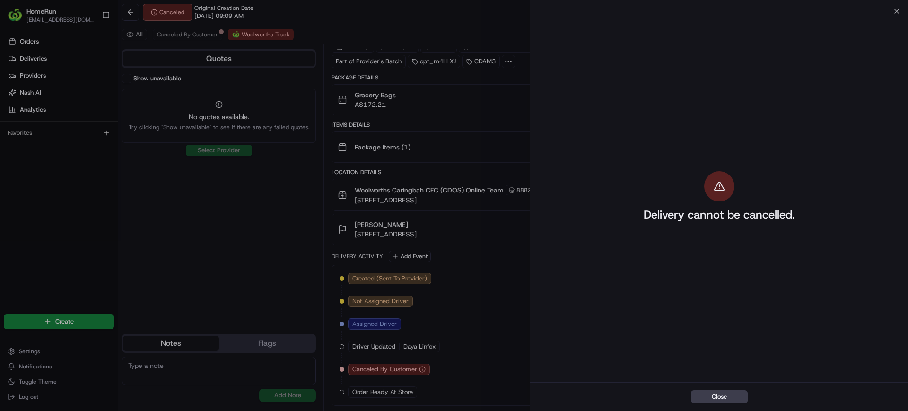
drag, startPoint x: 901, startPoint y: 12, endPoint x: 865, endPoint y: 25, distance: 38.4
click at [901, 13] on div "Delivery cannot be cancelled." at bounding box center [719, 196] width 378 height 371
click at [894, 11] on div "Delivery cannot be cancelled." at bounding box center [719, 196] width 378 height 371
click at [899, 9] on icon "button" at bounding box center [897, 12] width 8 height 8
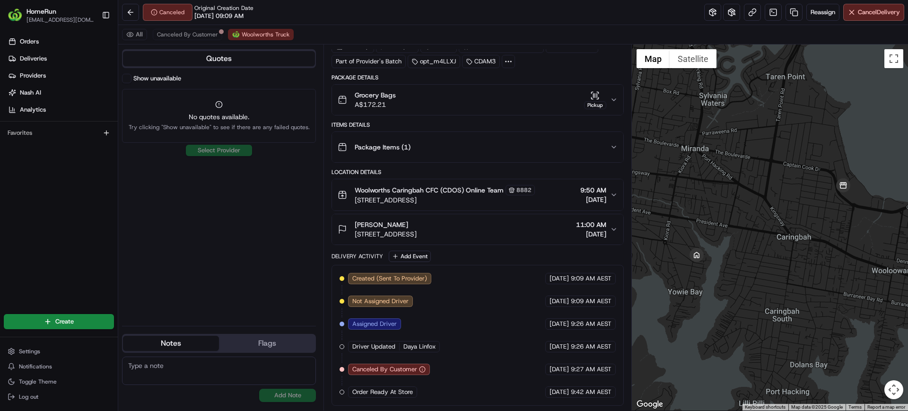
click at [581, 18] on div "Canceled Original Creation Date 08/16/2025 09:09 AM Reassign Cancel Delivery" at bounding box center [513, 12] width 790 height 25
click at [616, 194] on icon "button" at bounding box center [614, 195] width 8 height 8
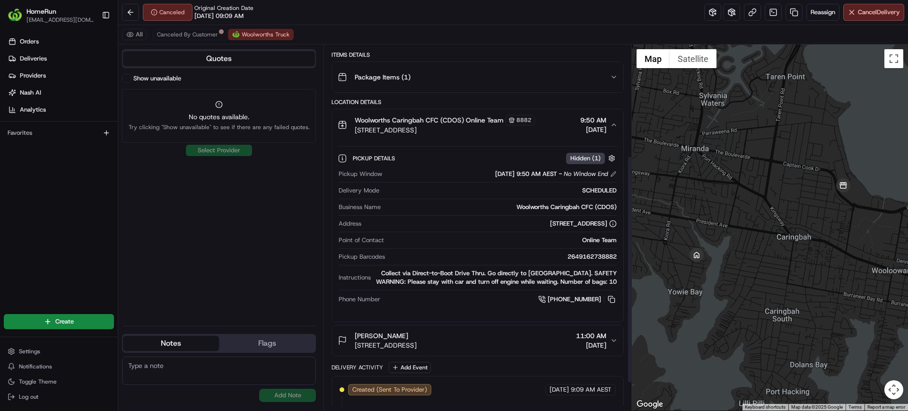
scroll to position [222, 0]
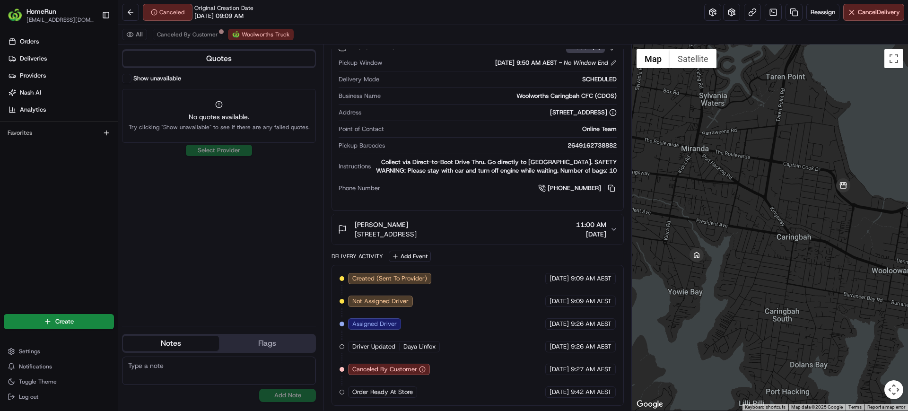
click at [520, 230] on div "Elizabeth Gadallah 32 Yarraga Pl, Yowie Bay, NSW 2228, AU 11:00 AM 16/08/2025" at bounding box center [474, 229] width 272 height 19
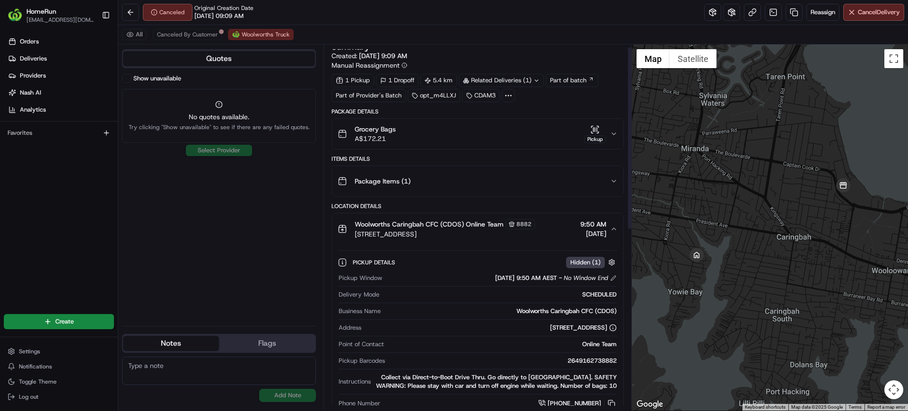
scroll to position [0, 0]
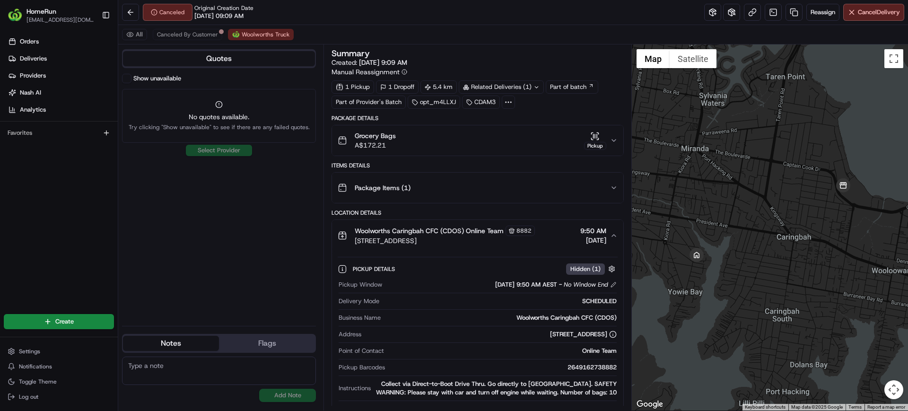
click at [541, 143] on div "Grocery Bags A$172.21 Pickup" at bounding box center [474, 140] width 272 height 19
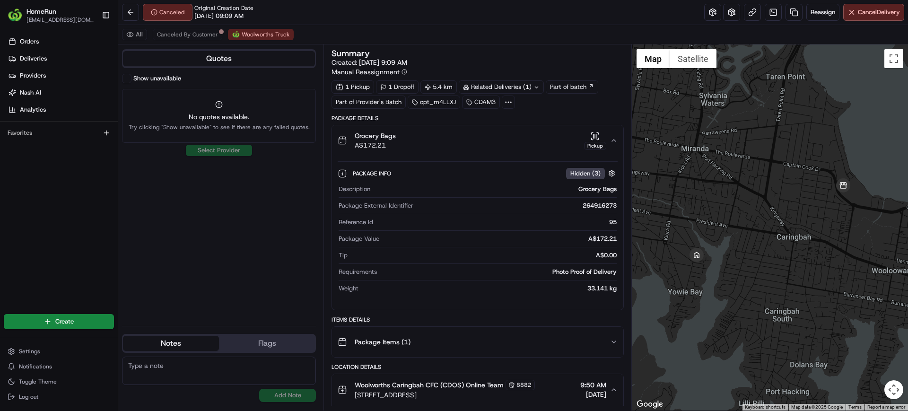
click at [596, 210] on div "264916273" at bounding box center [516, 205] width 199 height 9
click at [599, 210] on div "Package External Identifier 264916273" at bounding box center [478, 207] width 278 height 13
click at [605, 207] on div "264916273" at bounding box center [516, 205] width 199 height 9
copy div "264916273"
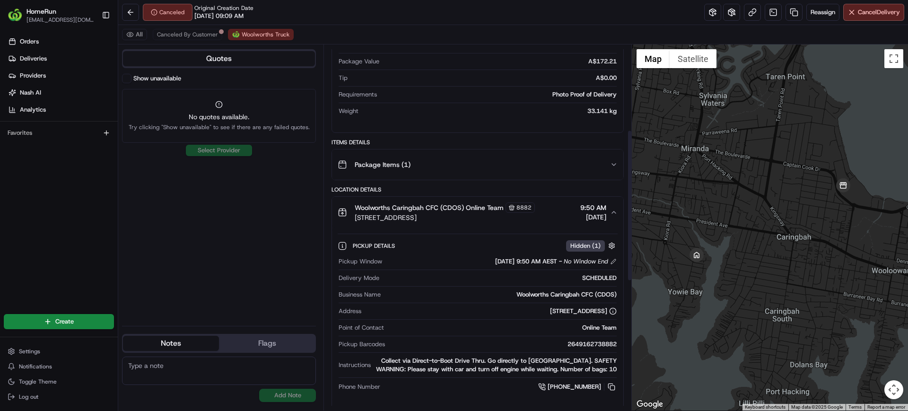
scroll to position [355, 0]
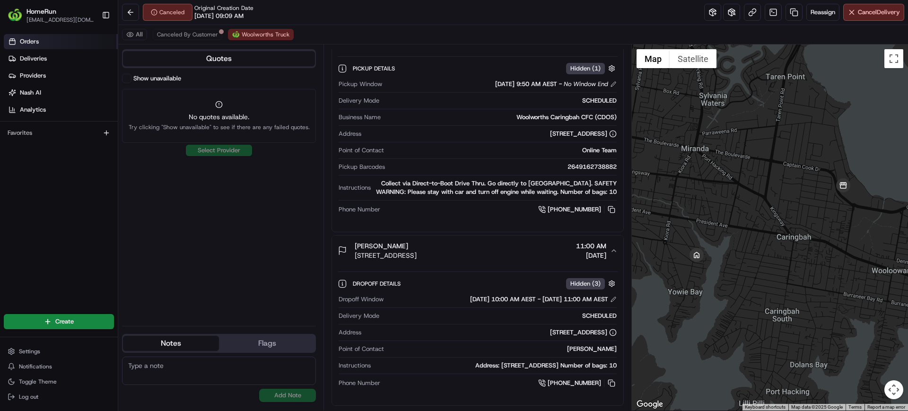
click at [26, 44] on span "Orders" at bounding box center [29, 41] width 19 height 9
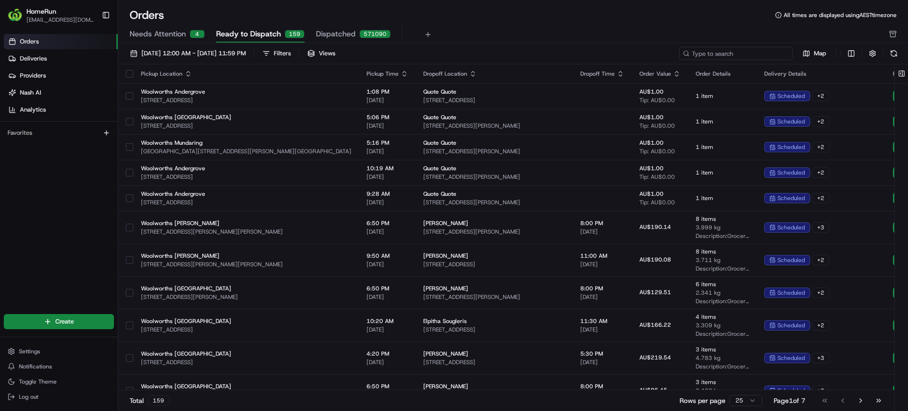
click at [737, 54] on input at bounding box center [736, 53] width 114 height 13
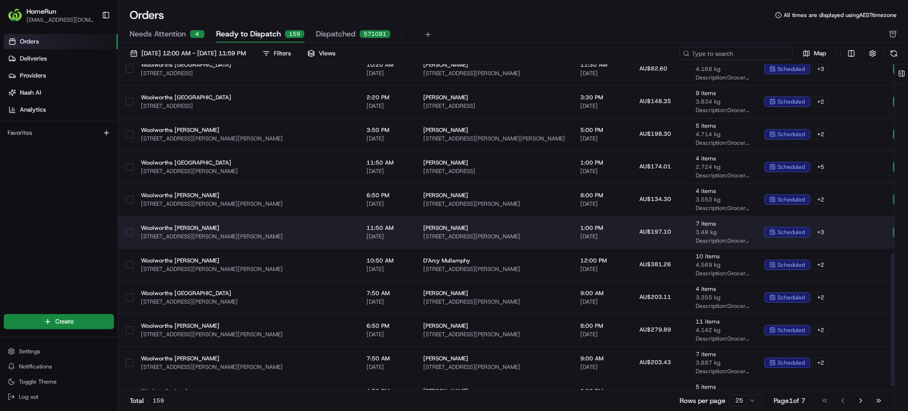
scroll to position [473, 0]
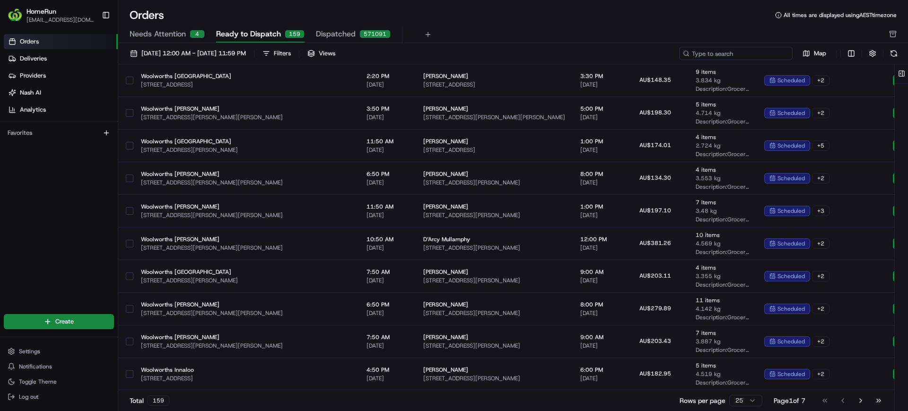
click at [748, 52] on input at bounding box center [736, 53] width 114 height 13
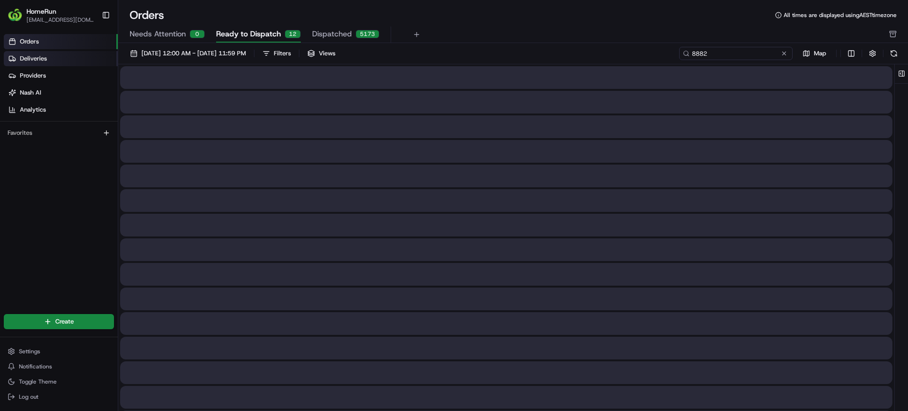
type input "8882"
click at [65, 60] on link "Deliveries" at bounding box center [61, 58] width 114 height 15
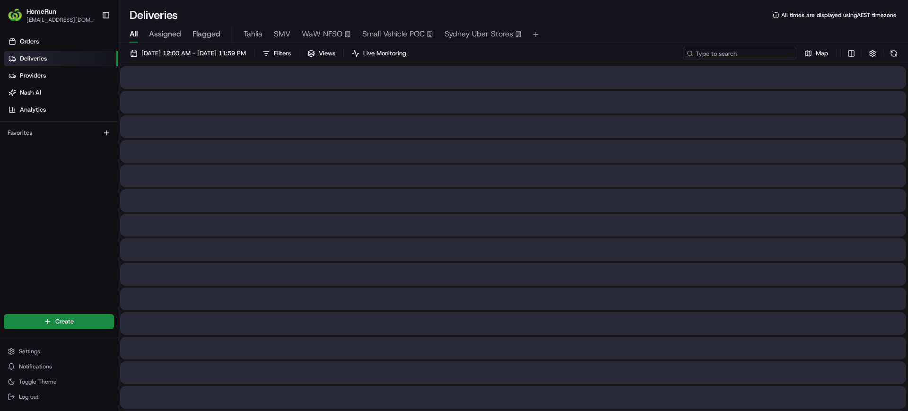
click at [735, 52] on input at bounding box center [740, 53] width 114 height 13
paste input "hey team fyi, CSA reported app issues for this run - drops were out of sequence…"
type input "hey team fyi, CSA reported app issues for this run - drops were out of sequence…"
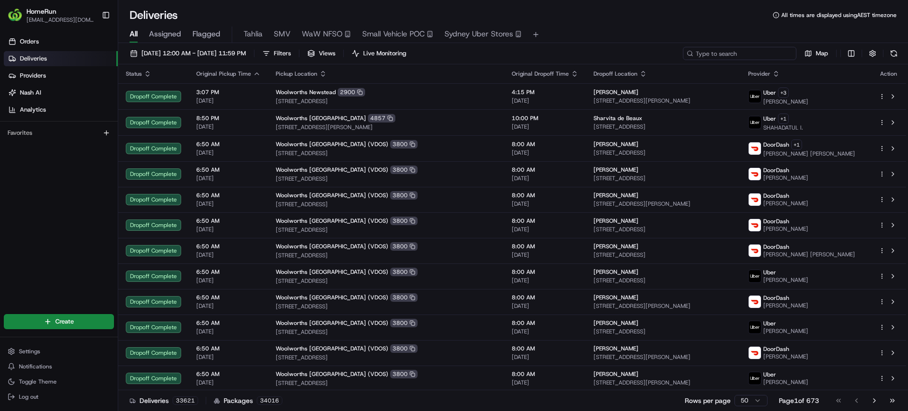
paste input "264916273"
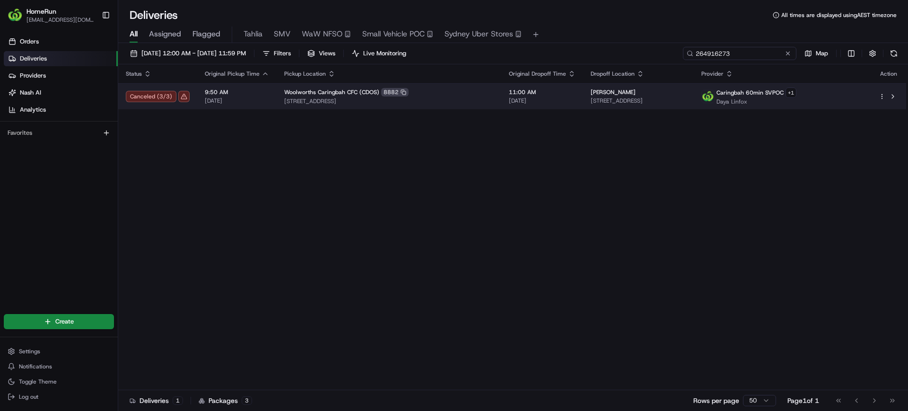
type input "264916273"
click at [881, 97] on html "HomeRun tmundy1@woolworths.com.au Toggle Sidebar Orders Deliveries Providers Na…" at bounding box center [454, 205] width 908 height 411
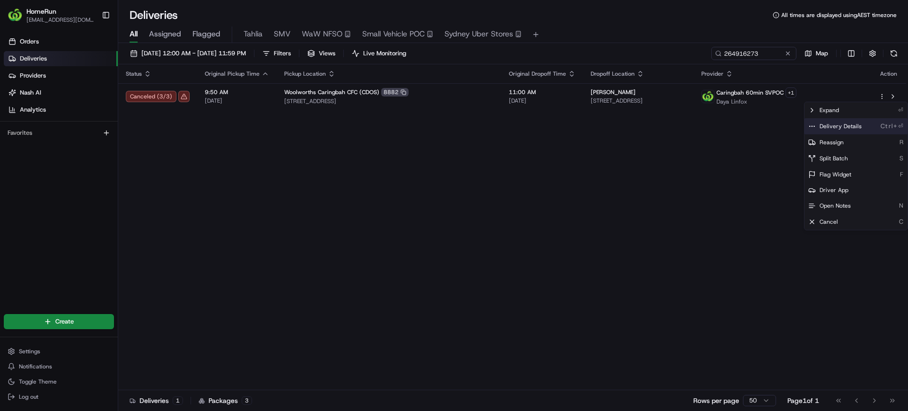
click at [843, 124] on span "Delivery Details" at bounding box center [841, 126] width 42 height 8
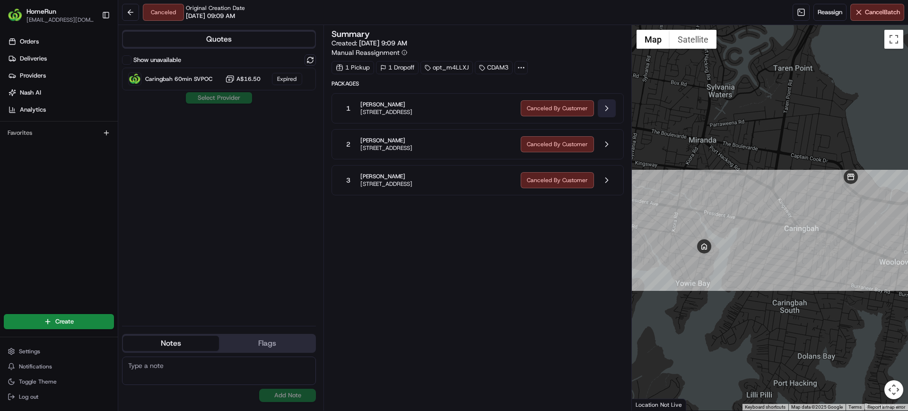
click at [610, 112] on button at bounding box center [607, 108] width 18 height 18
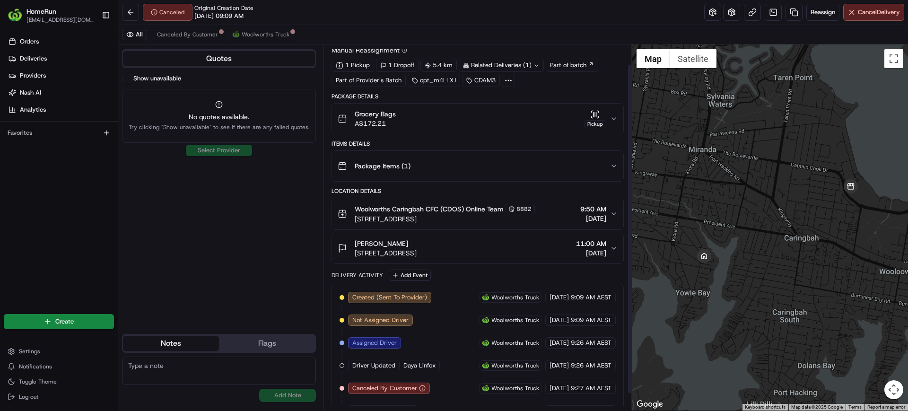
scroll to position [41, 0]
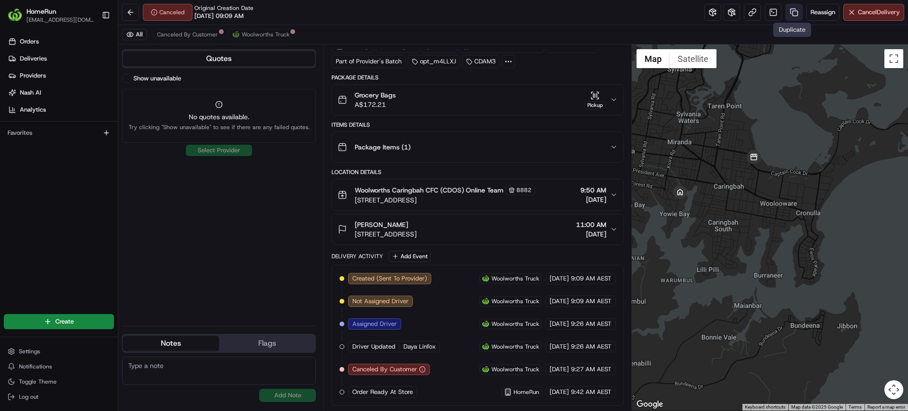
click at [787, 14] on link at bounding box center [794, 12] width 17 height 17
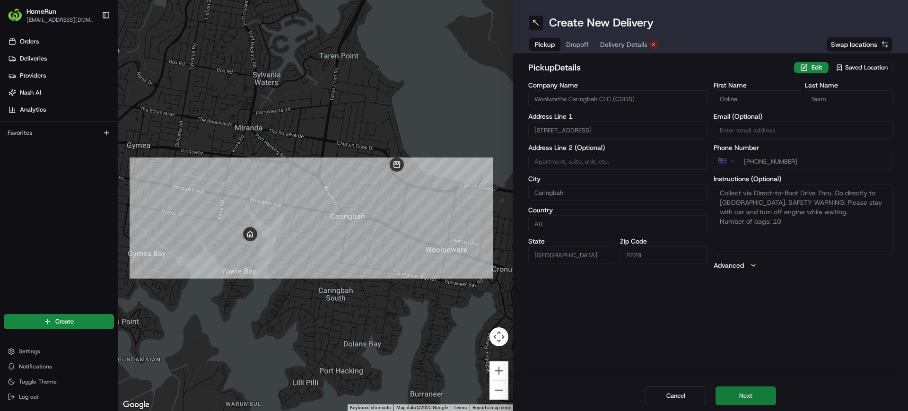
click at [749, 396] on button "Next" at bounding box center [746, 395] width 61 height 19
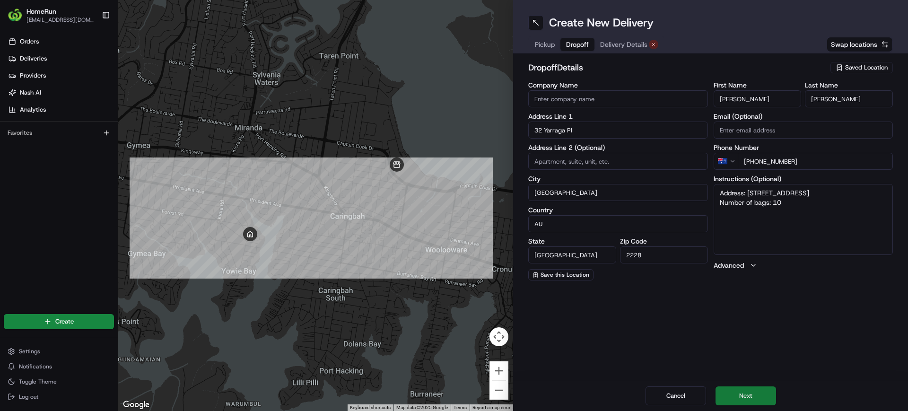
click at [749, 396] on button "Next" at bounding box center [746, 395] width 61 height 19
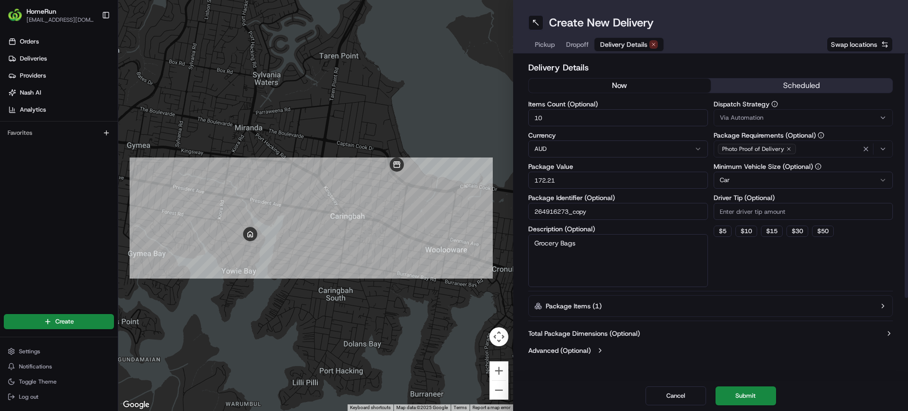
click at [672, 85] on button "now" at bounding box center [620, 86] width 182 height 14
click at [743, 395] on button "Submit" at bounding box center [746, 395] width 61 height 19
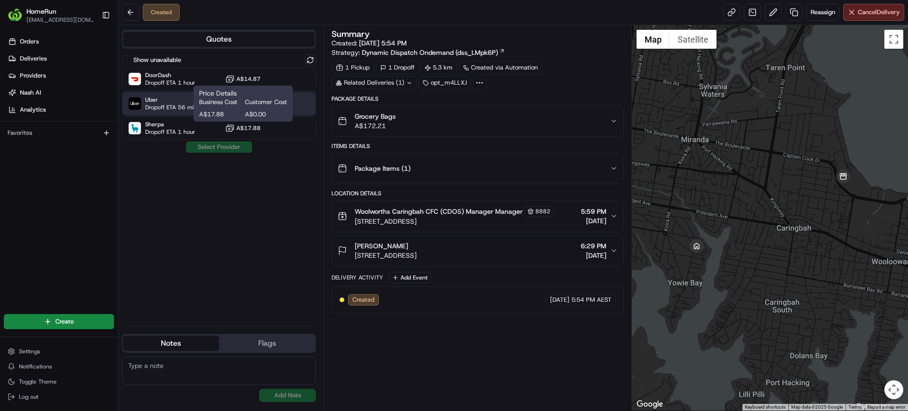
click at [164, 102] on span "Uber" at bounding box center [176, 100] width 63 height 8
drag, startPoint x: 223, startPoint y: 148, endPoint x: 239, endPoint y: 157, distance: 18.0
click at [224, 148] on button "Assign Provider" at bounding box center [218, 146] width 67 height 11
